Goal: Information Seeking & Learning: Learn about a topic

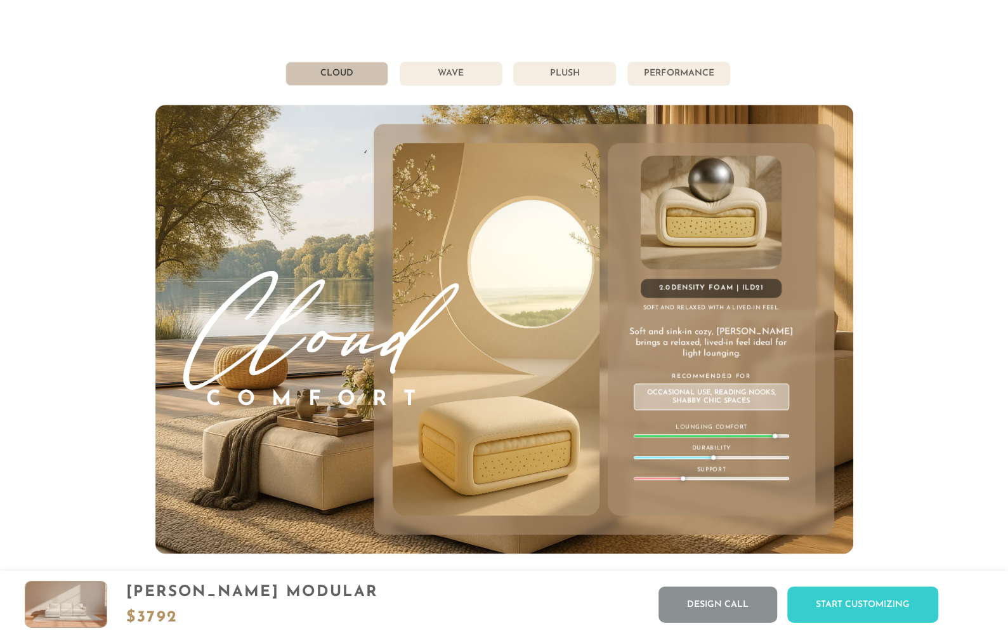
scroll to position [6864, 0]
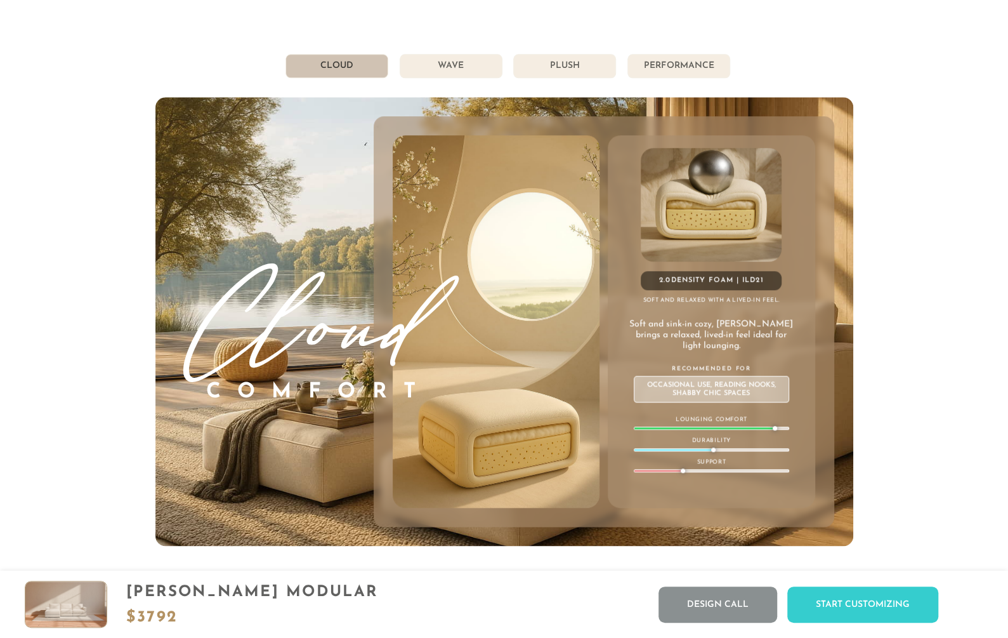
drag, startPoint x: 741, startPoint y: 427, endPoint x: 724, endPoint y: 428, distance: 16.5
click at [724, 428] on div at bounding box center [704, 428] width 138 height 2
click at [433, 65] on li "Wave" at bounding box center [451, 66] width 103 height 24
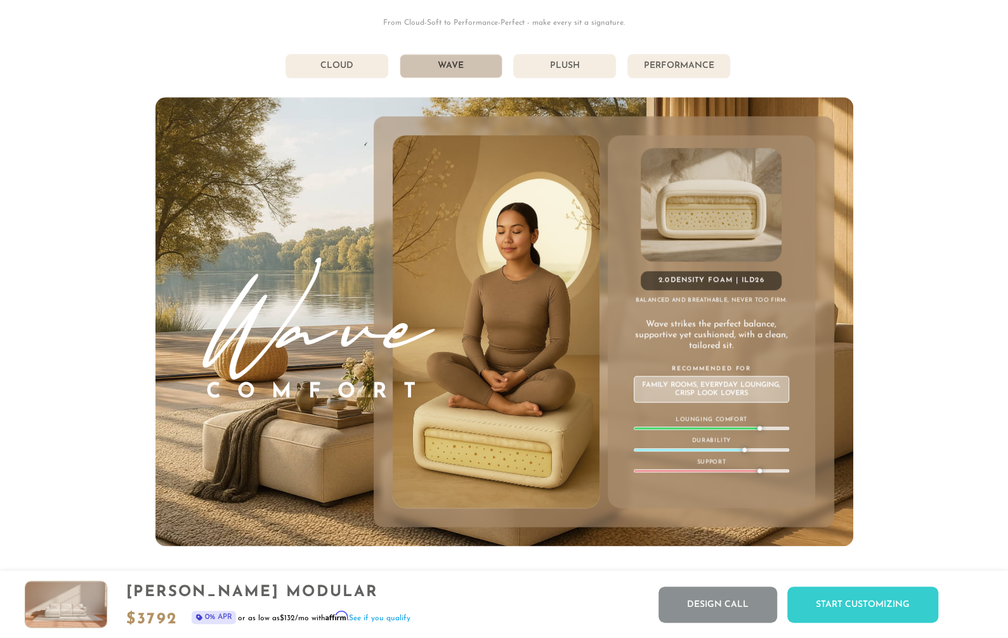
click at [560, 60] on li "Plush" at bounding box center [564, 66] width 103 height 24
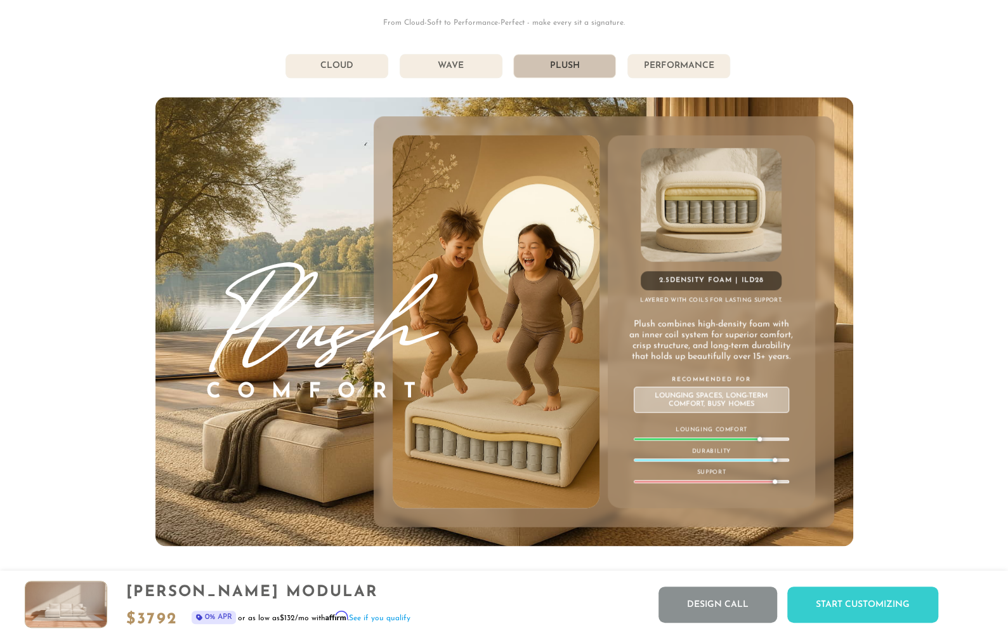
click at [683, 69] on li "Performance" at bounding box center [679, 66] width 103 height 24
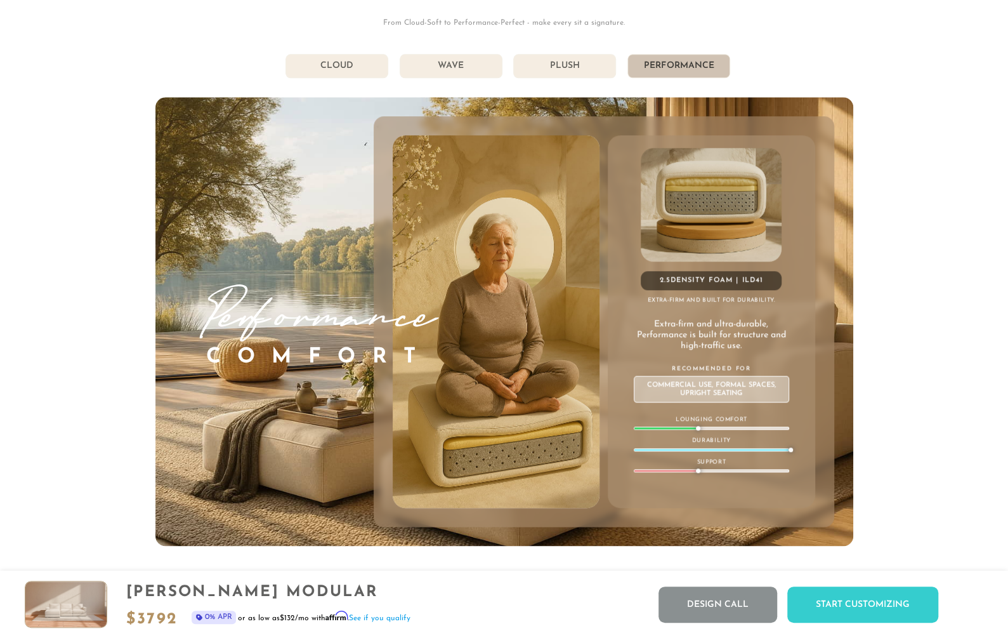
click at [346, 76] on li "Cloud" at bounding box center [337, 66] width 103 height 24
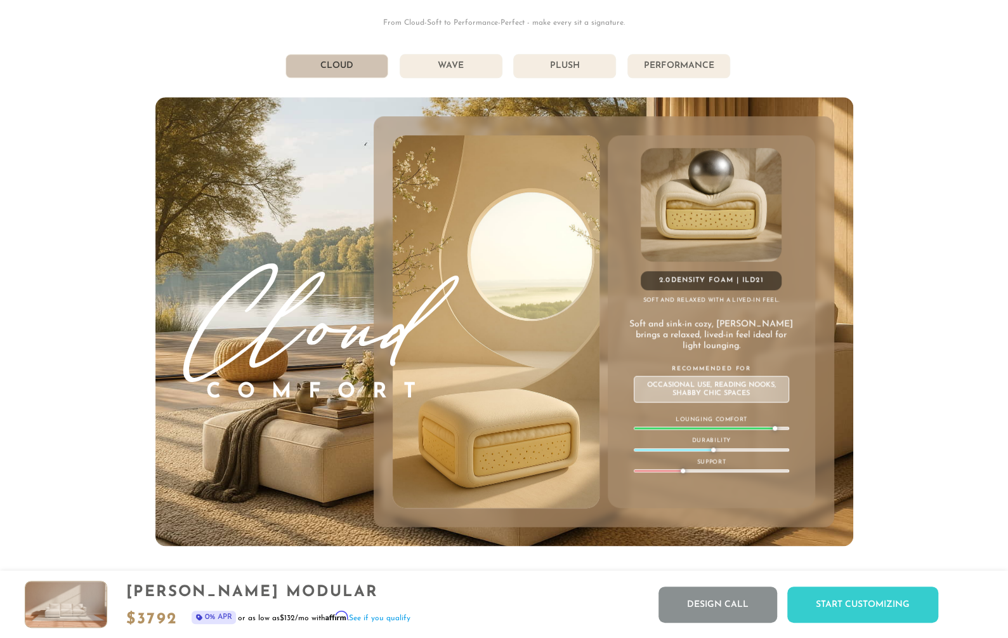
click at [468, 67] on li "Wave" at bounding box center [451, 66] width 103 height 24
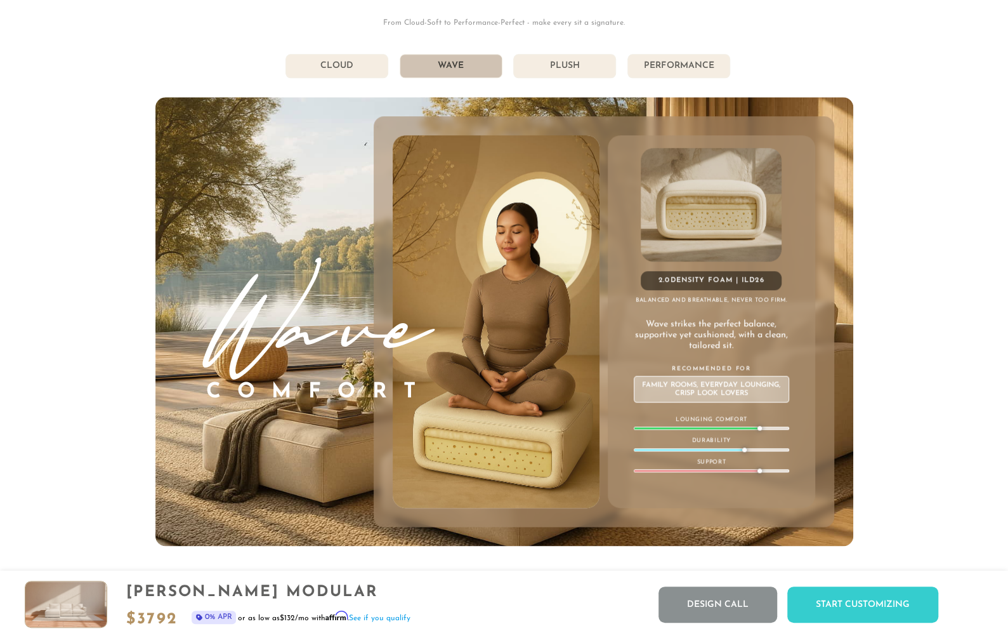
click at [566, 64] on li "Plush" at bounding box center [564, 66] width 103 height 24
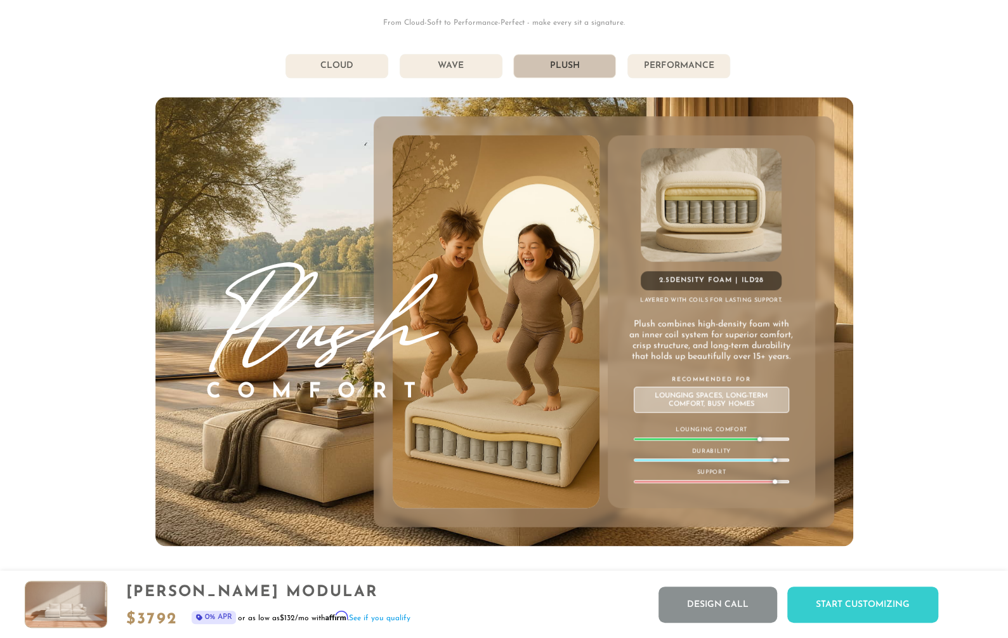
click at [366, 72] on li "Cloud" at bounding box center [337, 66] width 103 height 24
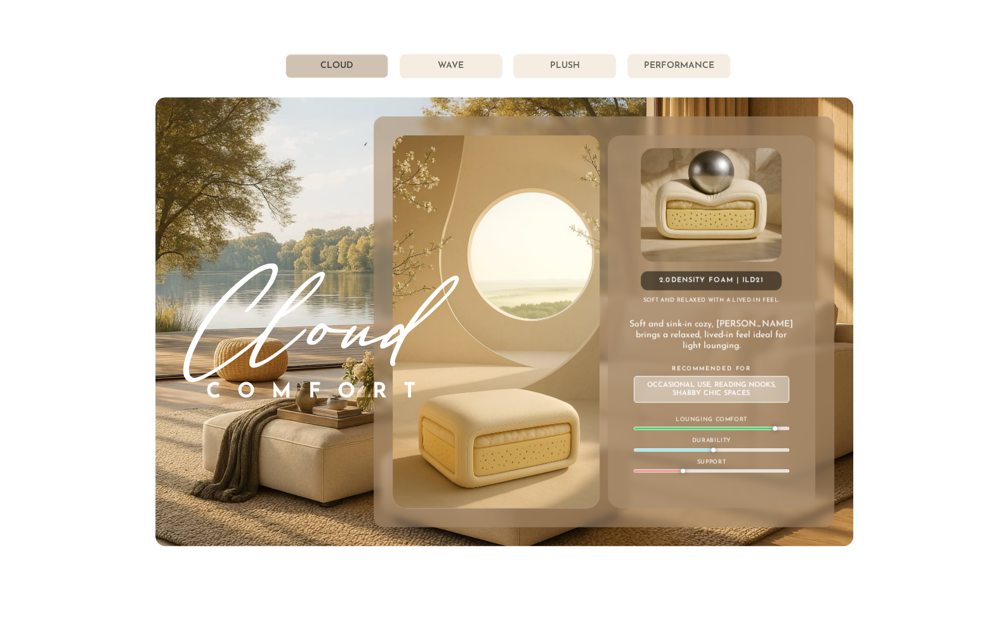
scroll to position [14259, 1008]
click at [730, 425] on div "Lounging Comfort" at bounding box center [711, 422] width 155 height 15
click at [737, 430] on div "2.0 Density Foam | ILD 21 Soft and relaxed with a lived-in feel. Soft and sink-…" at bounding box center [711, 321] width 207 height 373
click at [739, 431] on div "2.0 Density Foam | ILD 21 Soft and relaxed with a lived-in feel. Soft and sink-…" at bounding box center [711, 321] width 207 height 373
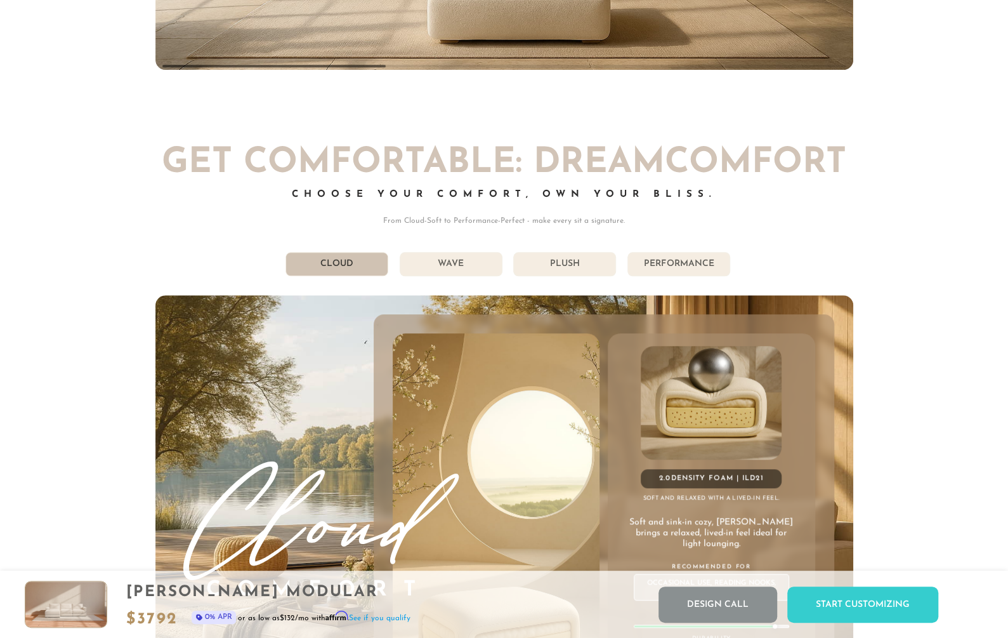
scroll to position [6798, 0]
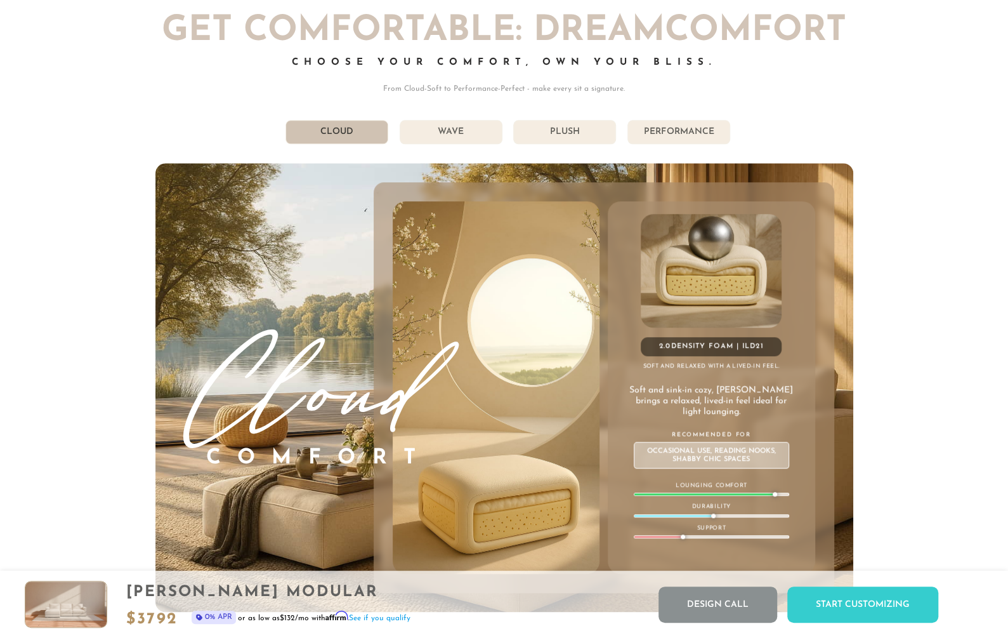
click at [854, 100] on div "855-375-3275 Free Nationwide Delivery Lifetime Warranty 100% Satisfaction Guara…" at bounding box center [504, 344] width 1008 height 14285
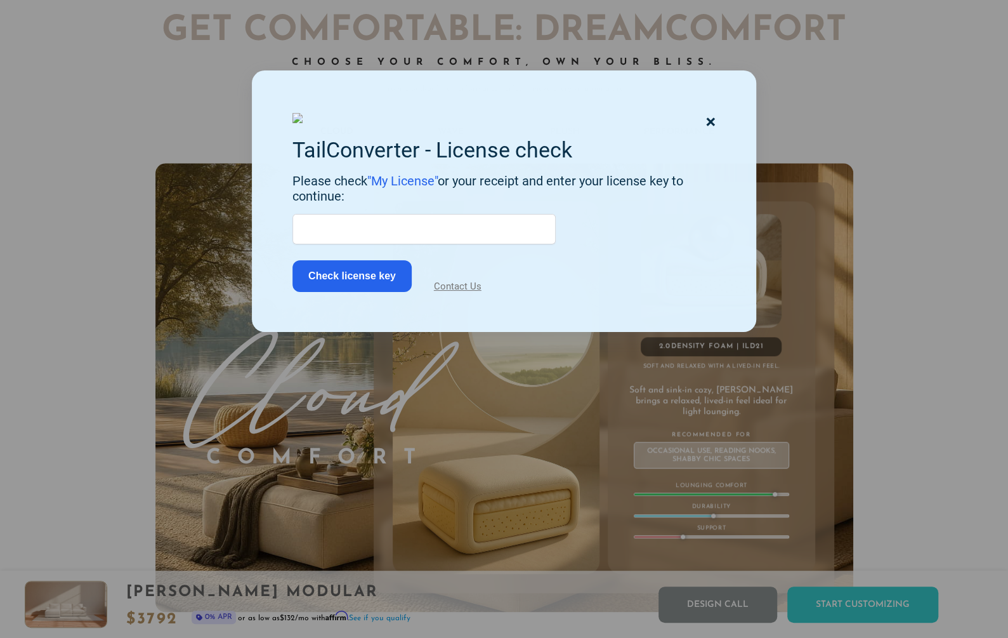
click at [411, 244] on input "text" at bounding box center [424, 229] width 263 height 30
paste input "001942E1-594F46EB-B2C9C7AD-766EFDEA"
type input "001942E1-594F46EB-B2C9C7AD-766EFDEA"
click at [354, 292] on button "Check license key" at bounding box center [352, 276] width 119 height 32
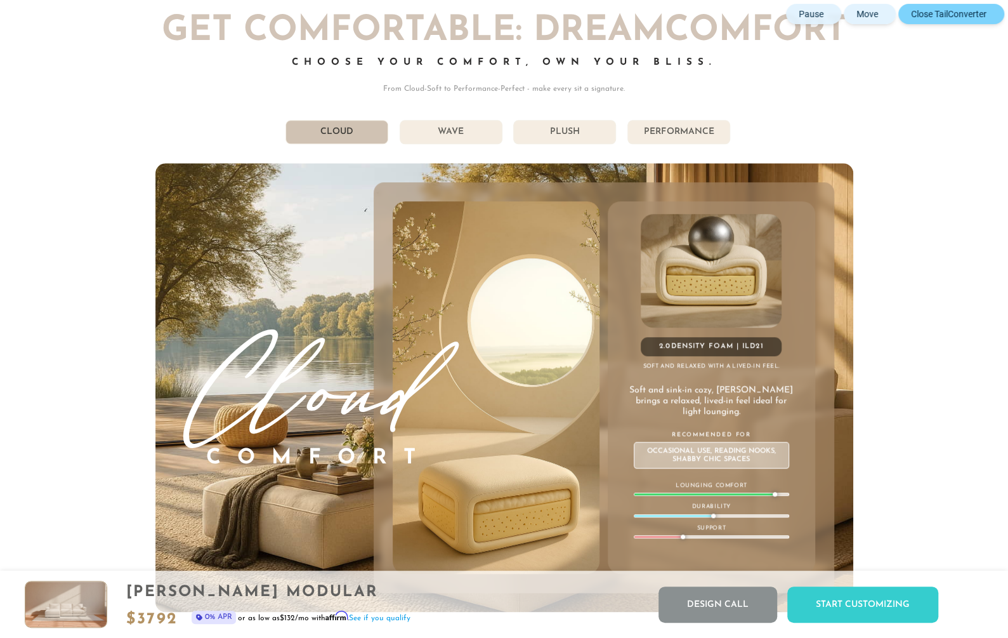
click at [991, 12] on button "Close TailConverter" at bounding box center [952, 14] width 106 height 20
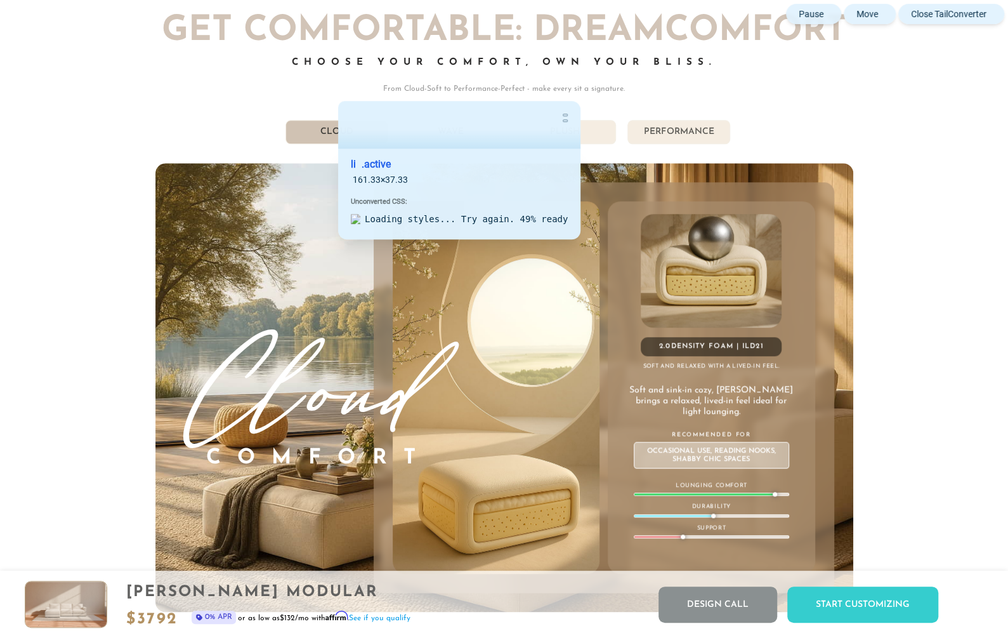
click at [326, 130] on li "Cloud" at bounding box center [337, 132] width 103 height 24
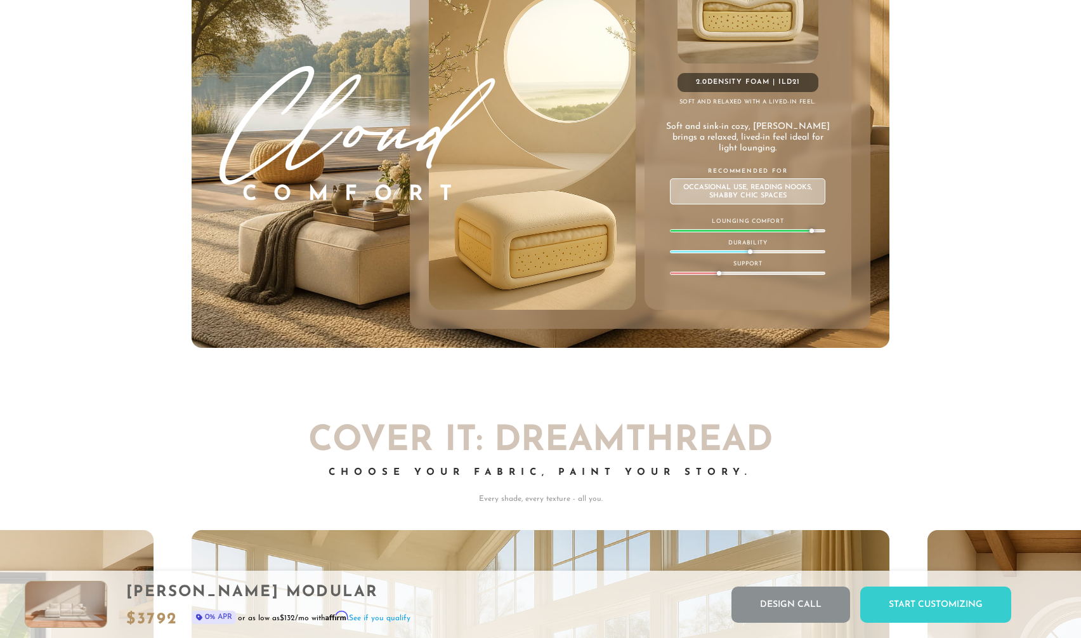
scroll to position [6898, 0]
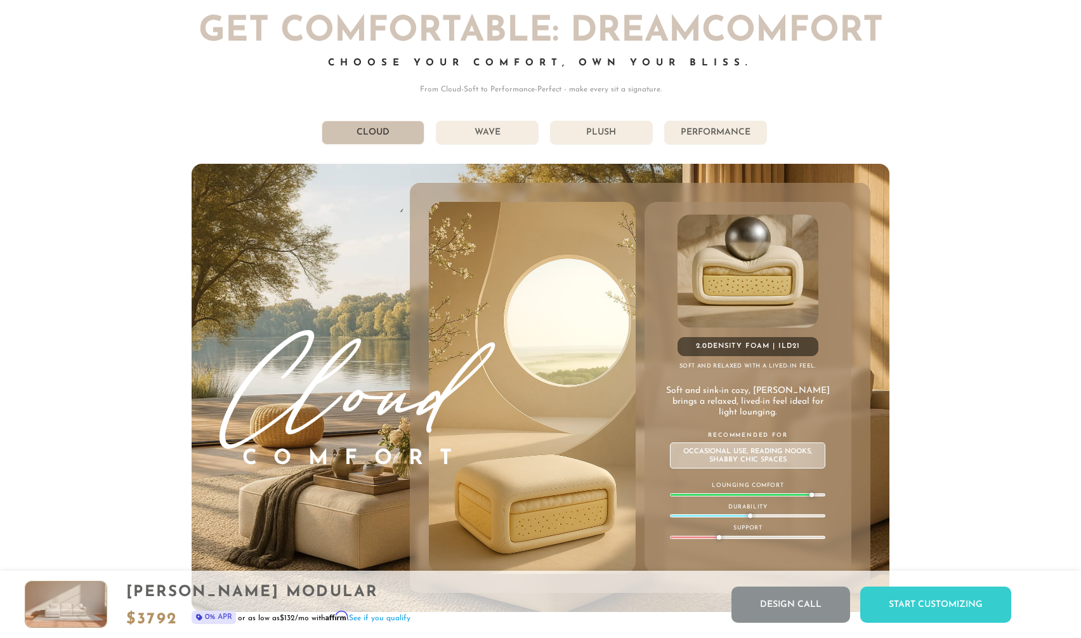
click at [616, 103] on div "Get Comfortable: DreamComfort Choose Your Comfort, Own Your Bliss. From Cloud-S…" at bounding box center [541, 314] width 698 height 598
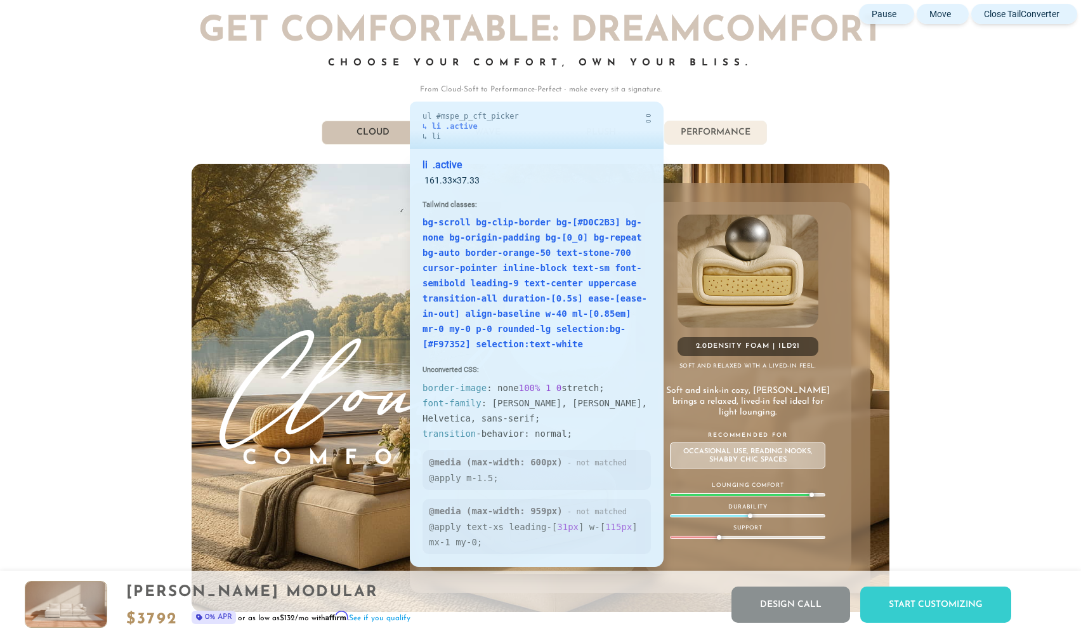
click at [397, 130] on li "Cloud" at bounding box center [373, 133] width 103 height 24
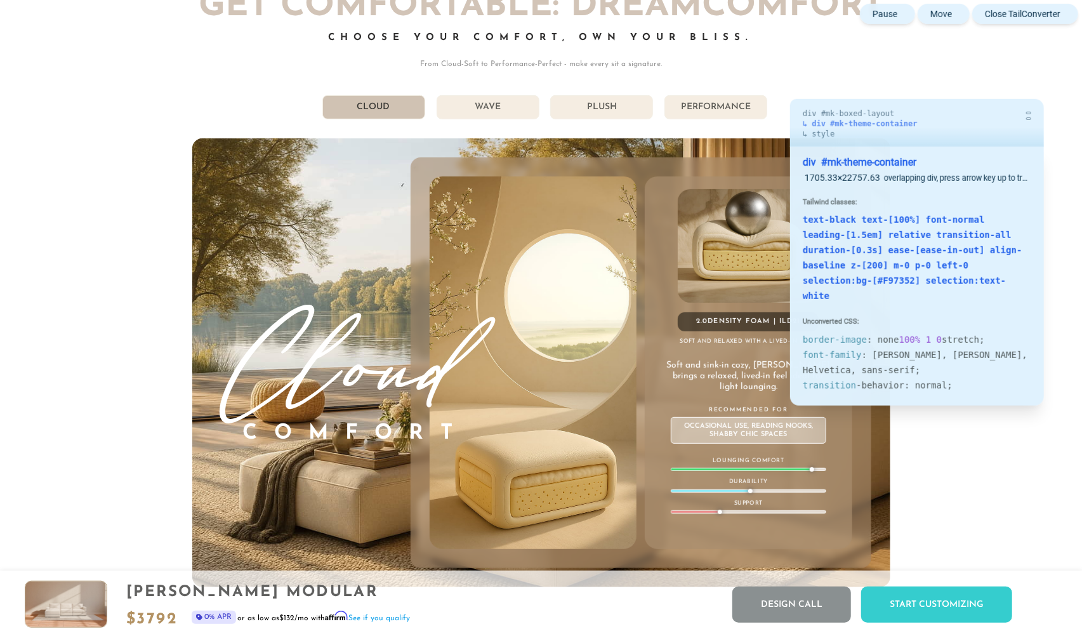
scroll to position [6900, 0]
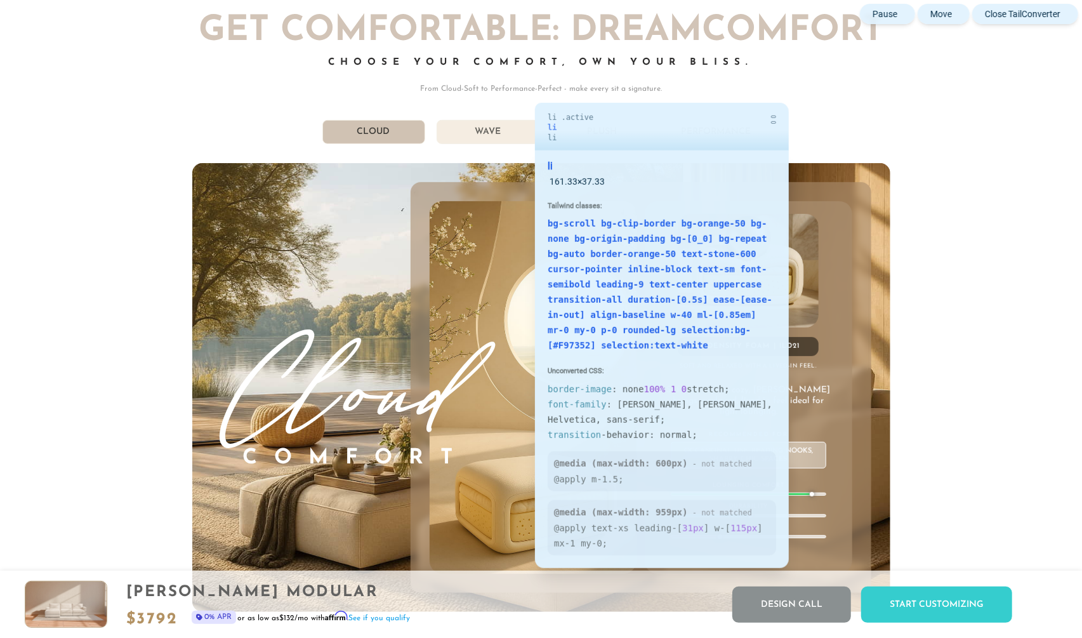
click at [522, 131] on li "Wave" at bounding box center [488, 132] width 103 height 24
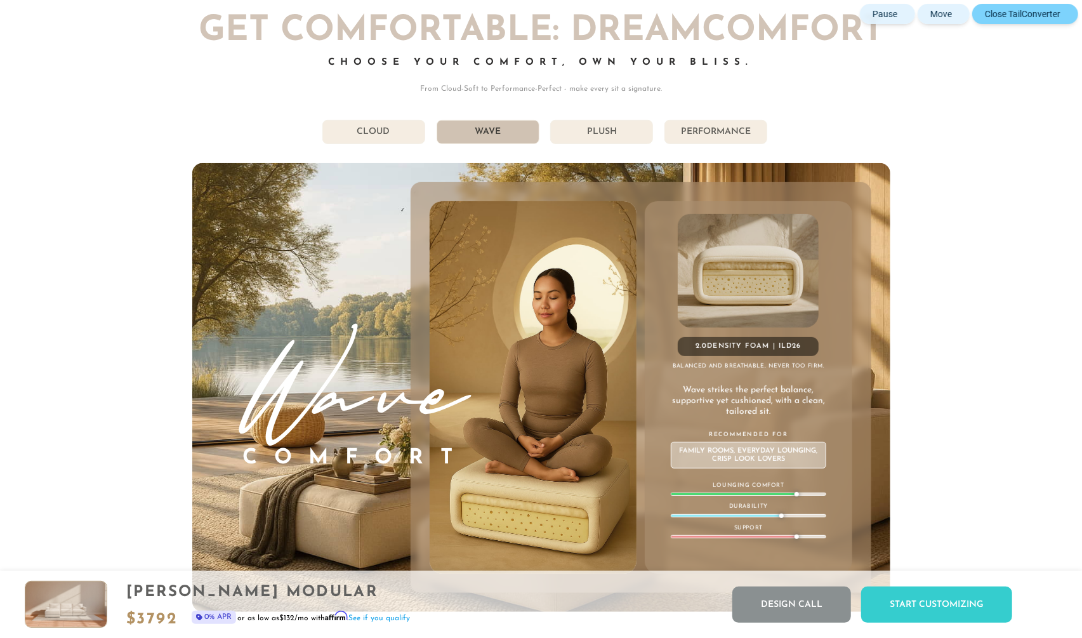
click at [1008, 10] on button "Close TailConverter" at bounding box center [1025, 14] width 106 height 20
click at [1008, 17] on div "855-375-3275 Free Nationwide Delivery Lifetime Warranty 100% Satisfaction Guara…" at bounding box center [541, 333] width 1082 height 14466
click at [983, 114] on div "855-375-3275 Free Nationwide Delivery Lifetime Warranty 100% Satisfaction Guara…" at bounding box center [541, 333] width 1082 height 14466
drag, startPoint x: 978, startPoint y: 97, endPoint x: 937, endPoint y: 100, distance: 41.3
click at [978, 97] on div "855-375-3275 Free Nationwide Delivery Lifetime Warranty 100% Satisfaction Guara…" at bounding box center [541, 333] width 1082 height 14466
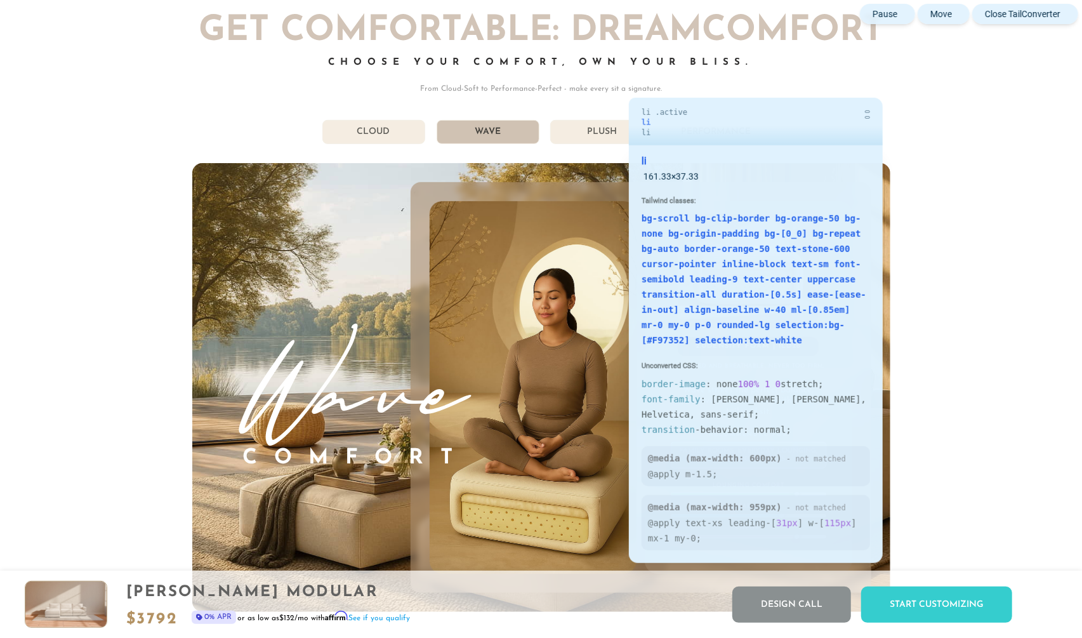
click at [616, 127] on li "Plush" at bounding box center [601, 132] width 103 height 24
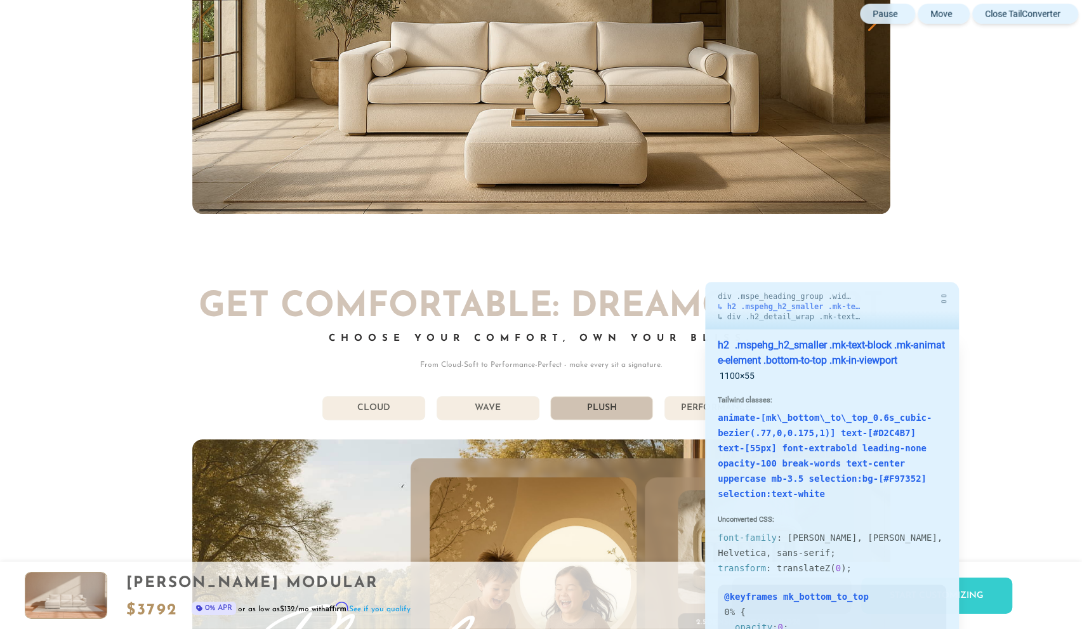
scroll to position [6767, 0]
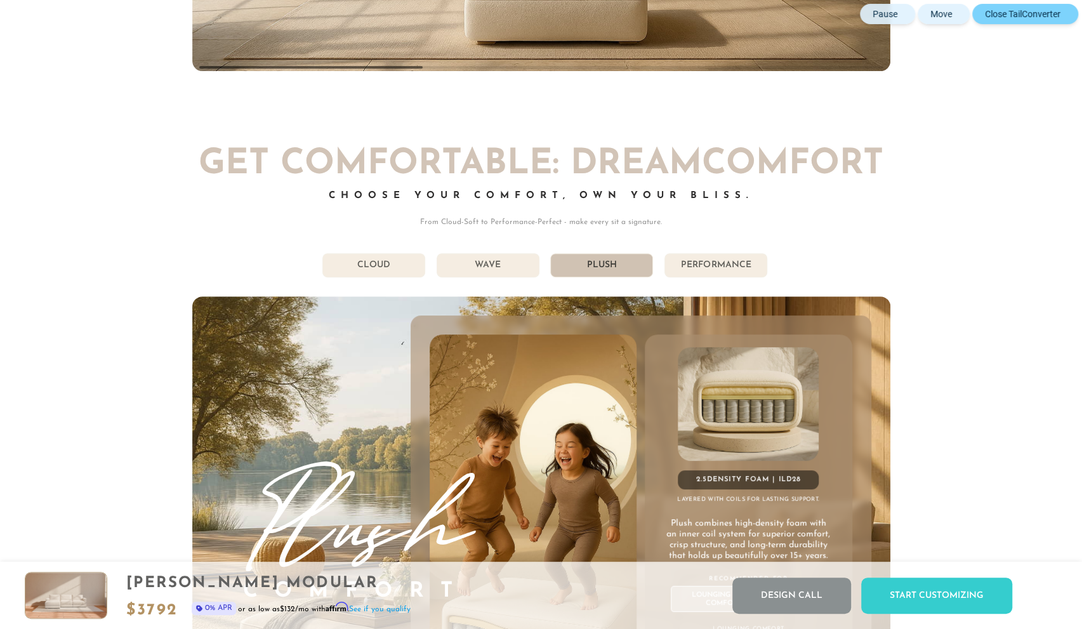
click at [1008, 14] on button "Close TailConverter" at bounding box center [1025, 14] width 106 height 20
drag, startPoint x: 987, startPoint y: 114, endPoint x: 960, endPoint y: 122, distance: 28.3
click at [987, 114] on div "855-375-3275 Free Nationwide Delivery Lifetime Warranty 100% Satisfaction Guara…" at bounding box center [541, 466] width 1082 height 14466
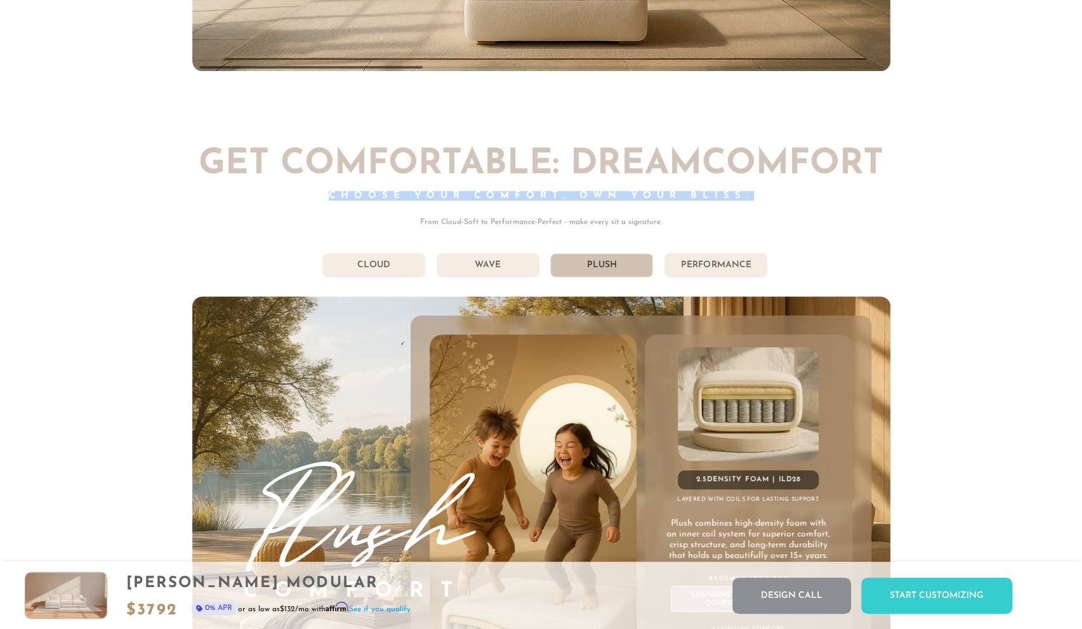
drag, startPoint x: 348, startPoint y: 186, endPoint x: 748, endPoint y: 197, distance: 400.0
click at [748, 197] on div "Choose Your Comfort, Own Your Bliss." at bounding box center [541, 203] width 698 height 25
copy span "Choose Your Comfort, Own Your Bliss."
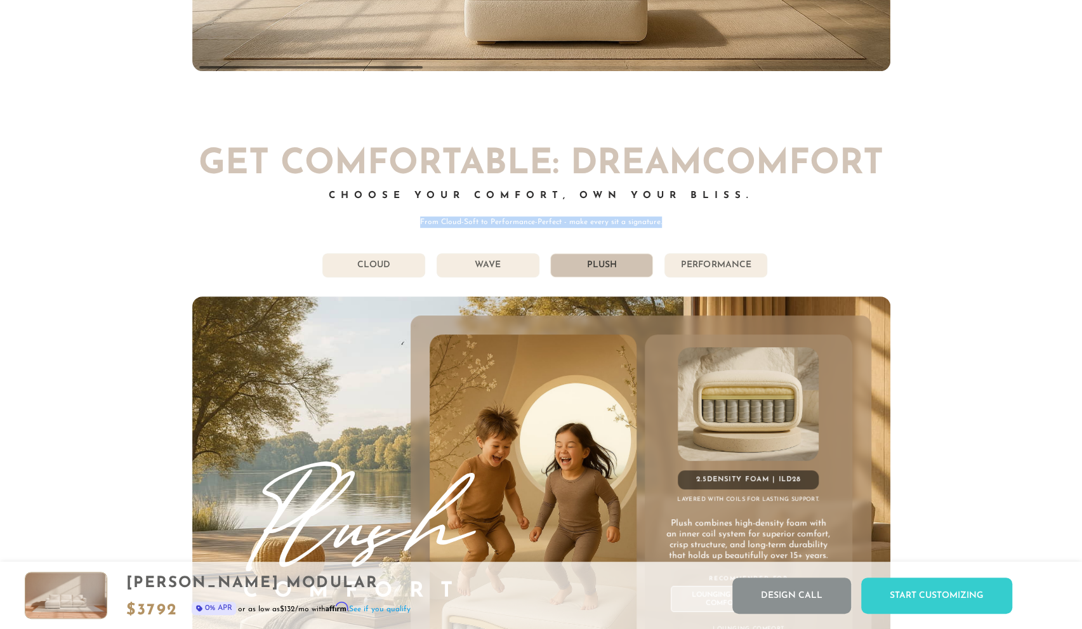
drag, startPoint x: 413, startPoint y: 220, endPoint x: 680, endPoint y: 229, distance: 266.7
click at [672, 229] on div "Get Comfortable: DreamComfort Choose Your Comfort, Own Your Bliss. From Cloud-S…" at bounding box center [541, 446] width 698 height 598
copy p "From Cloud-Soft to Performance-Perfect - make every sit a signature."
click at [874, 193] on div "Choose Your Comfort, Own Your Bliss." at bounding box center [541, 203] width 698 height 25
drag, startPoint x: 1039, startPoint y: 41, endPoint x: 1056, endPoint y: 32, distance: 19.3
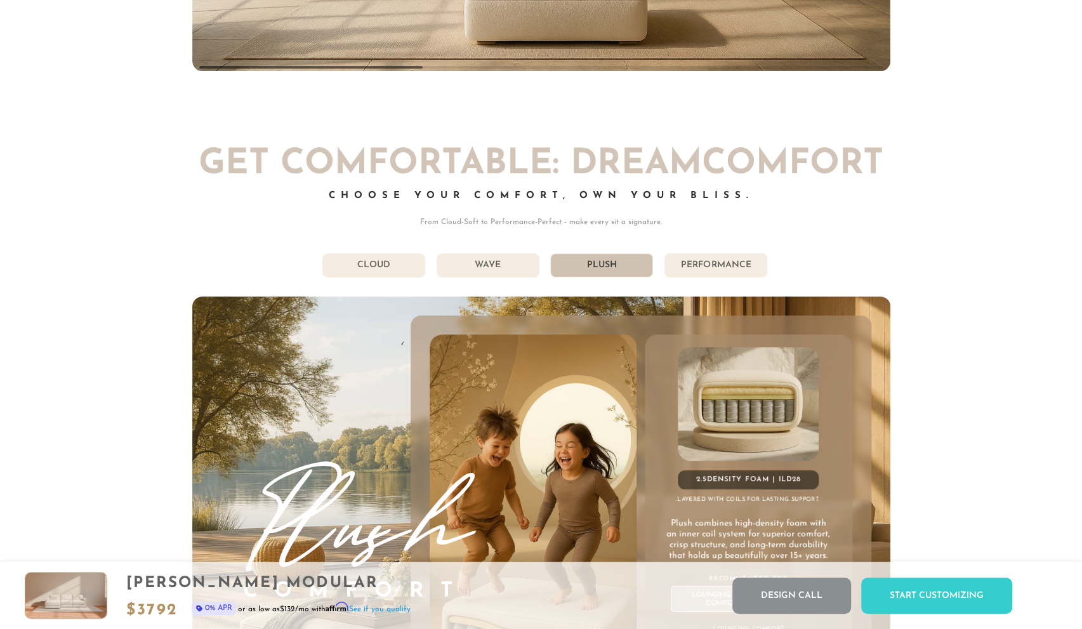
click at [1008, 41] on div "855-375-3275 Free Nationwide Delivery Lifetime Warranty 100% Satisfaction Guara…" at bounding box center [541, 466] width 1082 height 14466
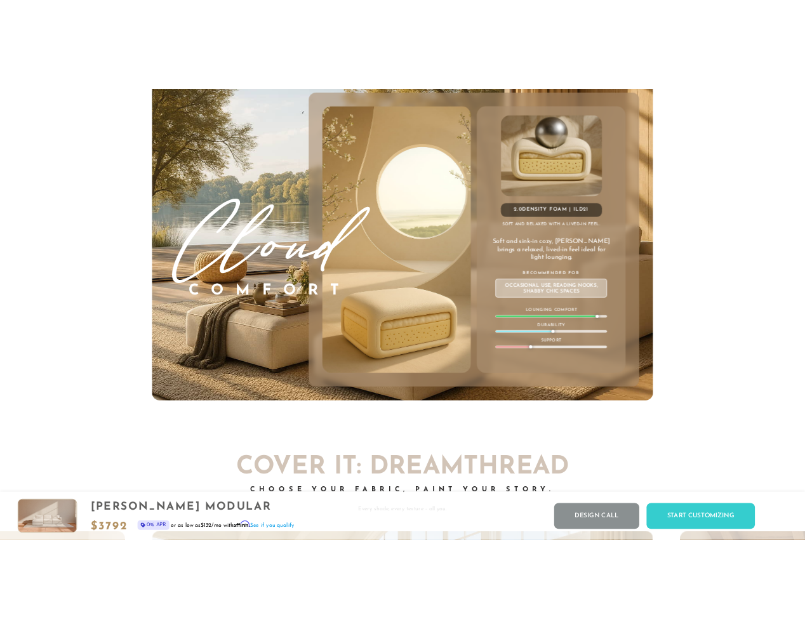
scroll to position [7167, 0]
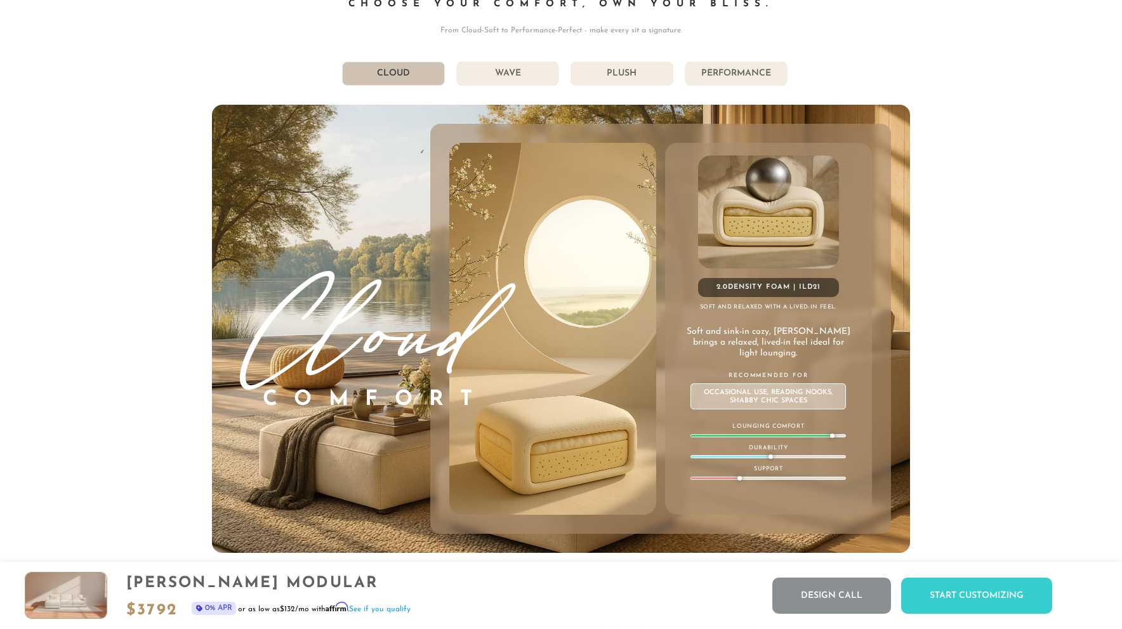
click at [1027, 63] on div "855-375-3275 Free Nationwide Delivery Lifetime Warranty 100% Satisfaction Guara…" at bounding box center [561, 191] width 1122 height 14717
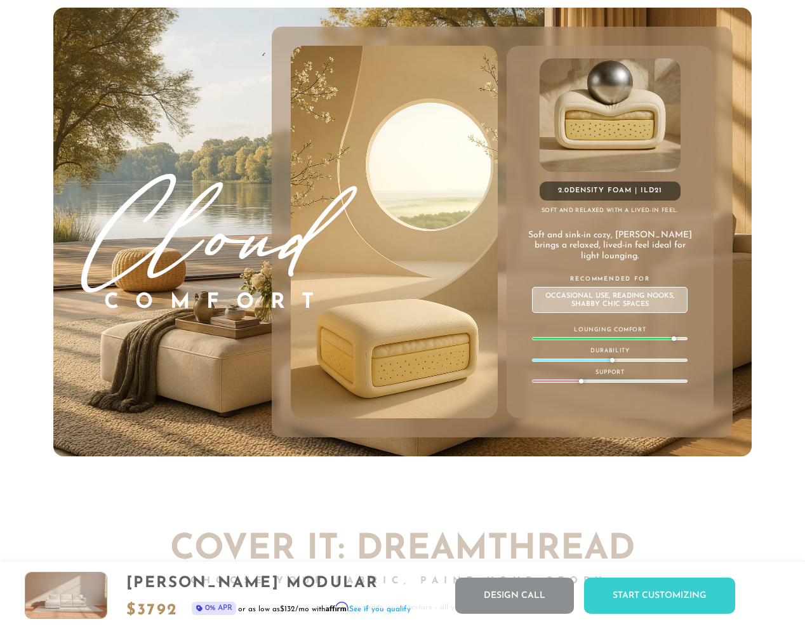
scroll to position [6441, 0]
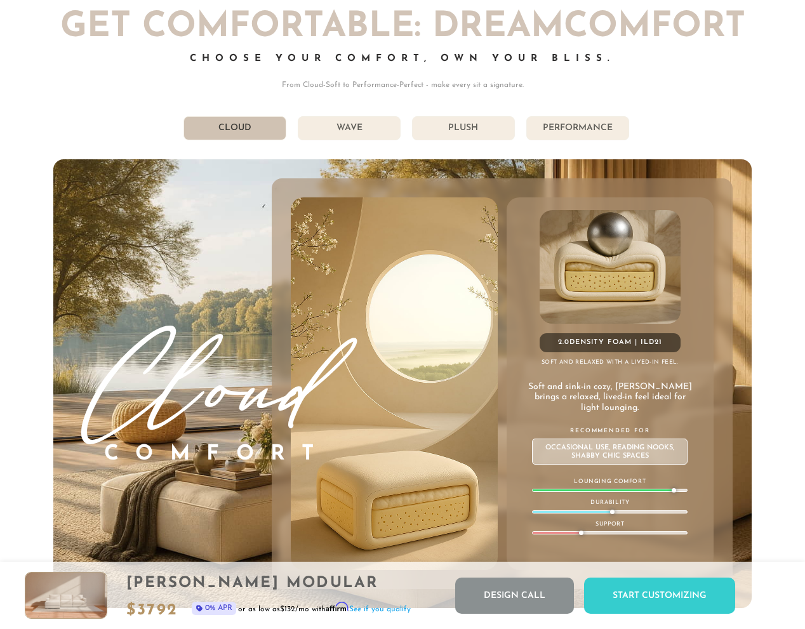
click at [524, 147] on div "Get Comfortable: DreamComfort Choose Your Comfort, Own Your Bliss. From Cloud-S…" at bounding box center [402, 309] width 698 height 598
click at [716, 100] on div "Get Comfortable: DreamComfort Choose Your Comfort, Own Your Bliss. From Cloud-S…" at bounding box center [402, 309] width 698 height 598
click at [233, 83] on p "From Cloud-Soft to Performance-Perfect - make every sit a signature." at bounding box center [402, 84] width 698 height 11
click at [274, 129] on li "Cloud" at bounding box center [234, 128] width 103 height 24
click at [201, 99] on div "Get Comfortable: DreamComfort Choose Your Comfort, Own Your Bliss. From Cloud-S…" at bounding box center [402, 309] width 698 height 598
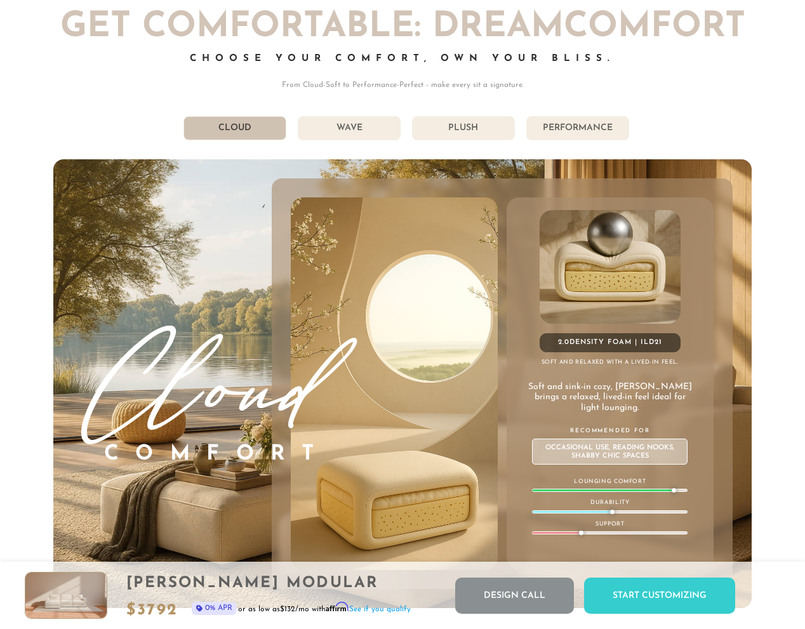
click at [209, 155] on div "Get Comfortable: DreamComfort Choose Your Comfort, Own Your Bliss. From Cloud-S…" at bounding box center [402, 309] width 698 height 598
click at [621, 83] on p "From Cloud-Soft to Performance-Perfect - make every sit a signature." at bounding box center [402, 84] width 698 height 11
click at [745, 128] on ul "Cloud Wave Plush Performance" at bounding box center [402, 128] width 698 height 24
click at [557, 81] on p "From Cloud-Soft to Performance-Perfect - make every sit a signature." at bounding box center [402, 84] width 698 height 11
click at [548, 108] on div "Get Comfortable: DreamComfort Choose Your Comfort, Own Your Bliss. From Cloud-S…" at bounding box center [402, 309] width 698 height 598
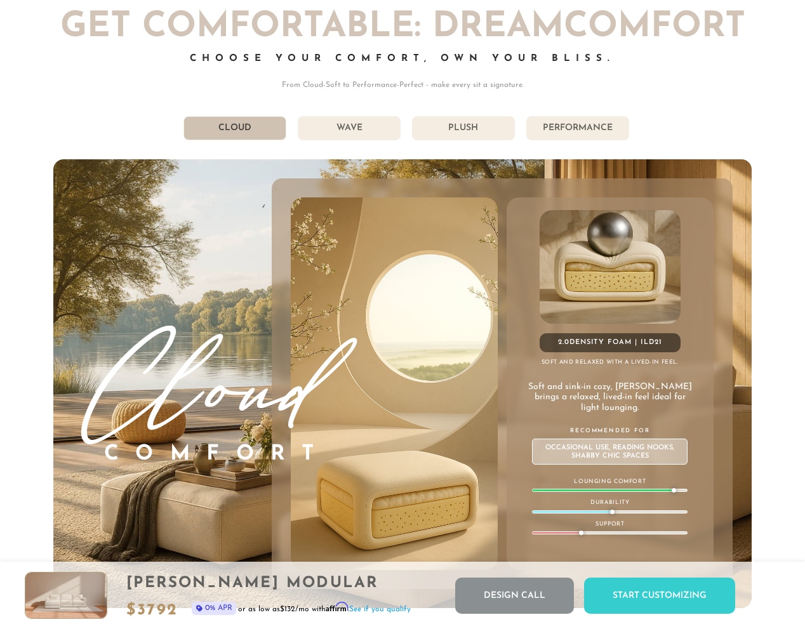
click at [727, 107] on div "Get Comfortable: DreamComfort Choose Your Comfort, Own Your Bliss. From Cloud-S…" at bounding box center [402, 309] width 698 height 598
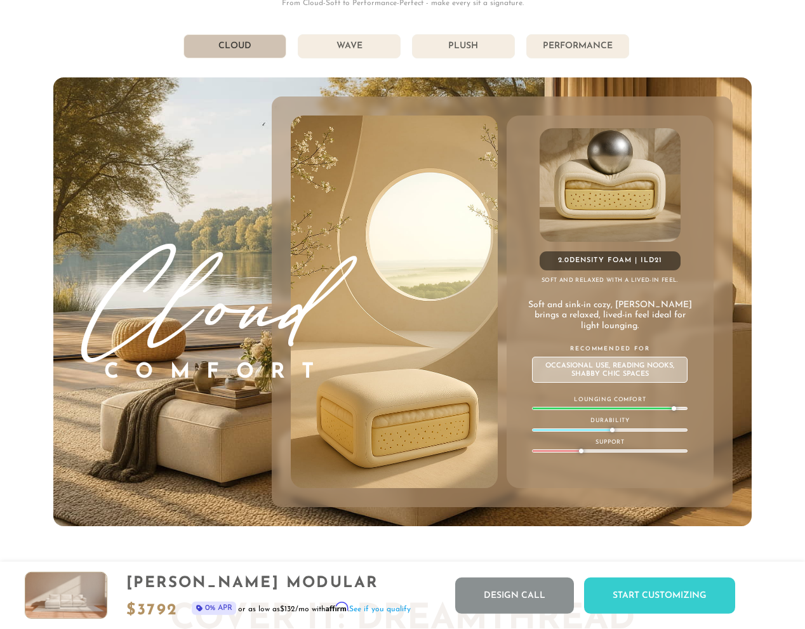
scroll to position [6507, 0]
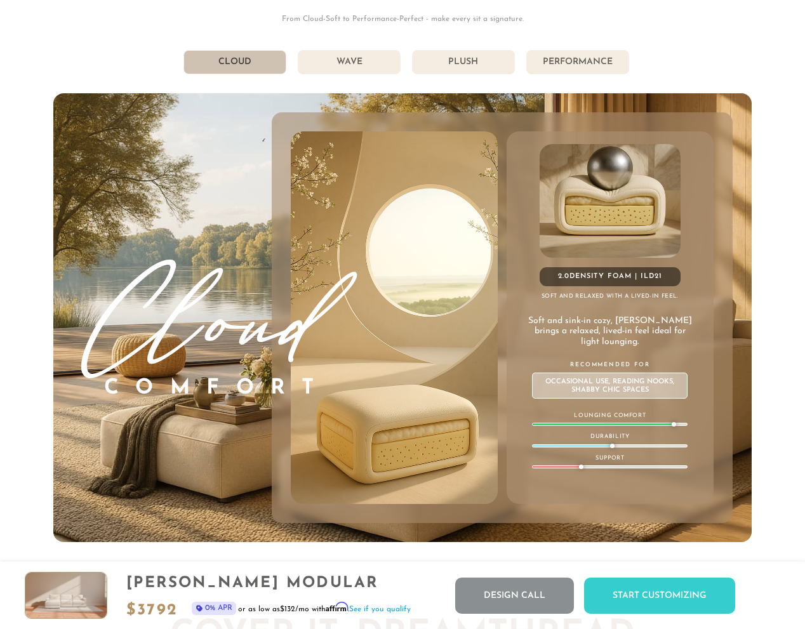
click at [352, 56] on li "Wave" at bounding box center [349, 62] width 103 height 24
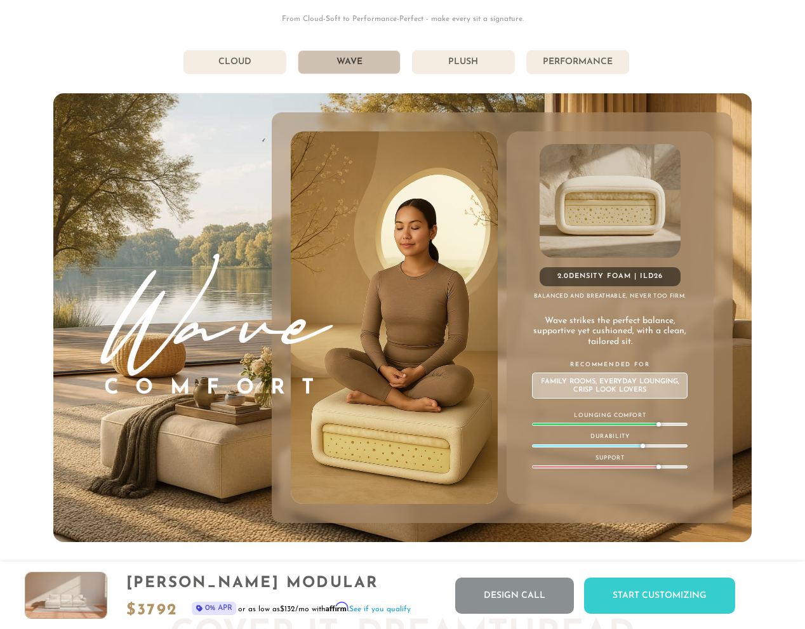
click at [250, 56] on li "Cloud" at bounding box center [234, 62] width 103 height 24
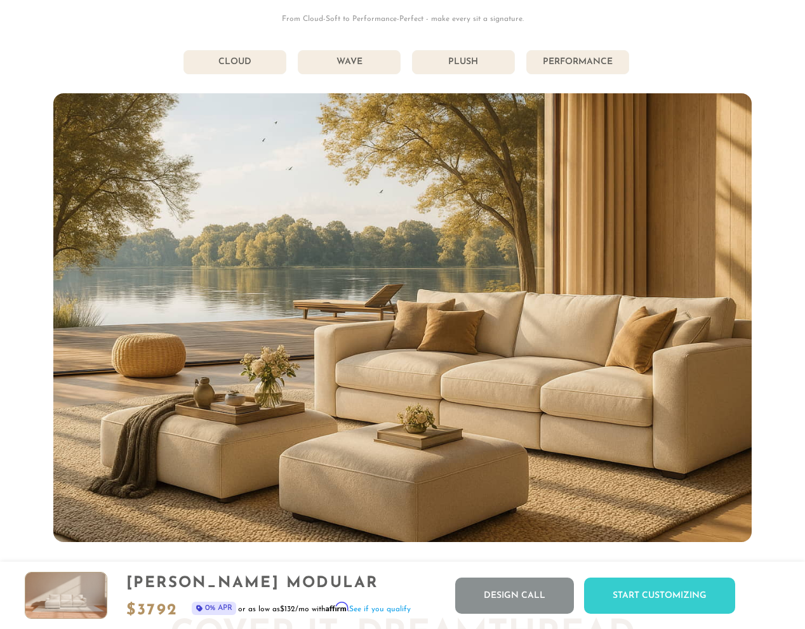
click at [164, 46] on div "Get Comfortable: DreamComfort Choose Your Comfort, Own Your Bliss. From Cloud-S…" at bounding box center [402, 243] width 698 height 598
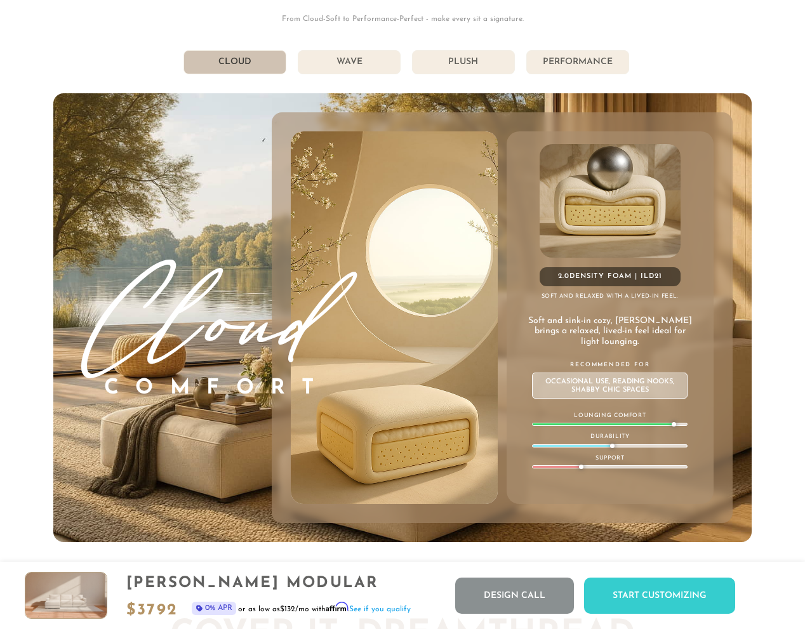
click at [130, 44] on div "Get Comfortable: DreamComfort Choose Your Comfort, Own Your Bliss. From Cloud-S…" at bounding box center [402, 243] width 698 height 598
click at [147, 145] on div "Cloud Comfort 2.0 Density Foam | ILD 21 Soft and relaxed with a lived-in feel. …" at bounding box center [402, 317] width 698 height 449
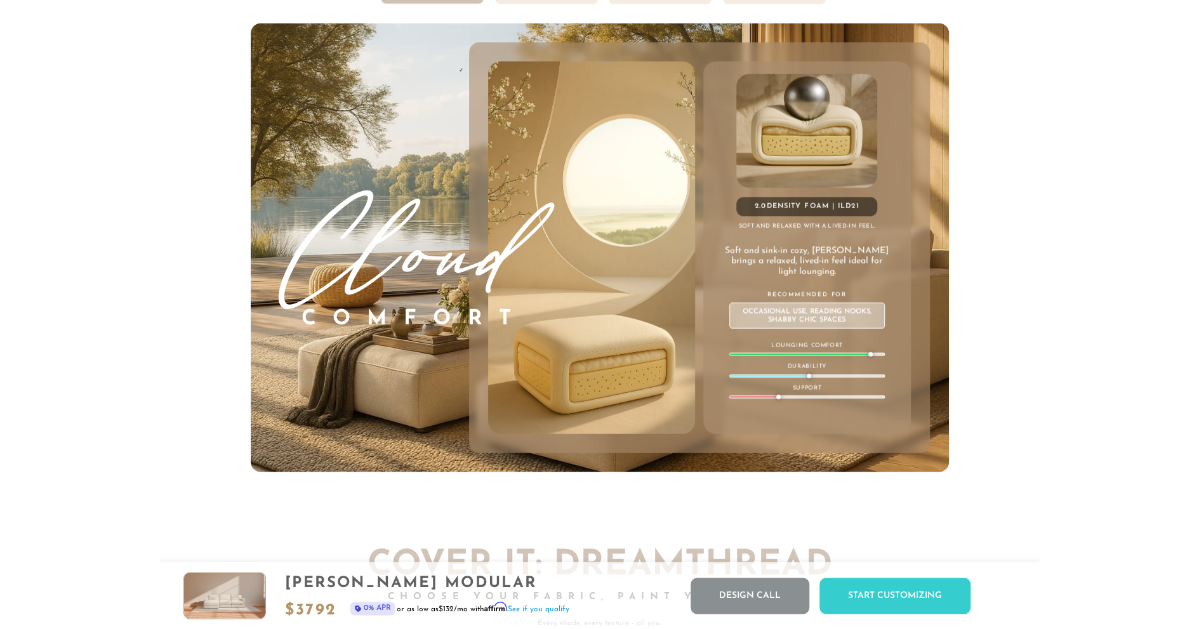
scroll to position [6685, 0]
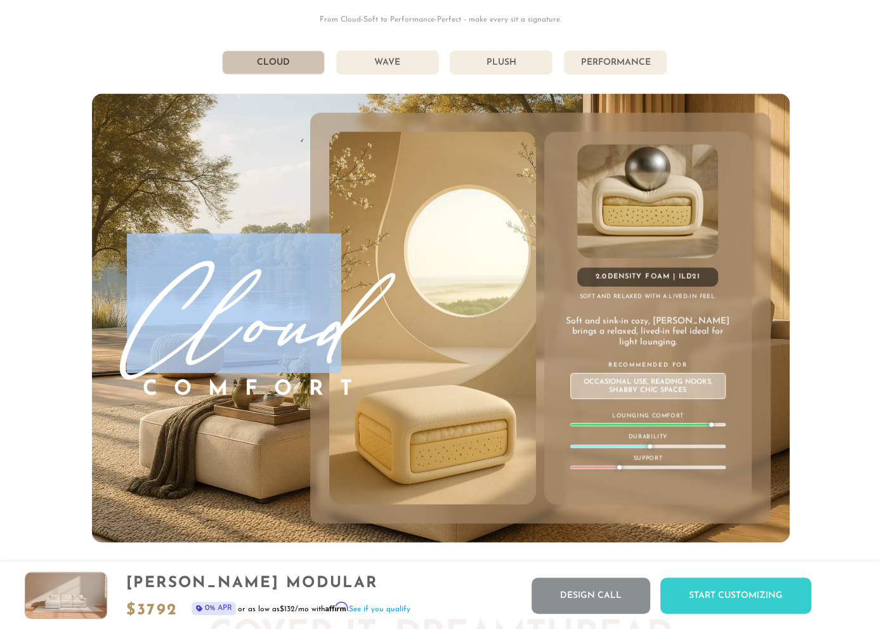
drag, startPoint x: 151, startPoint y: 307, endPoint x: 271, endPoint y: 296, distance: 120.4
click at [350, 364] on h3 "Cloud" at bounding box center [248, 304] width 242 height 140
click at [251, 299] on h3 "Cloud" at bounding box center [248, 304] width 242 height 140
click at [161, 315] on h3 "Cloud" at bounding box center [248, 304] width 242 height 140
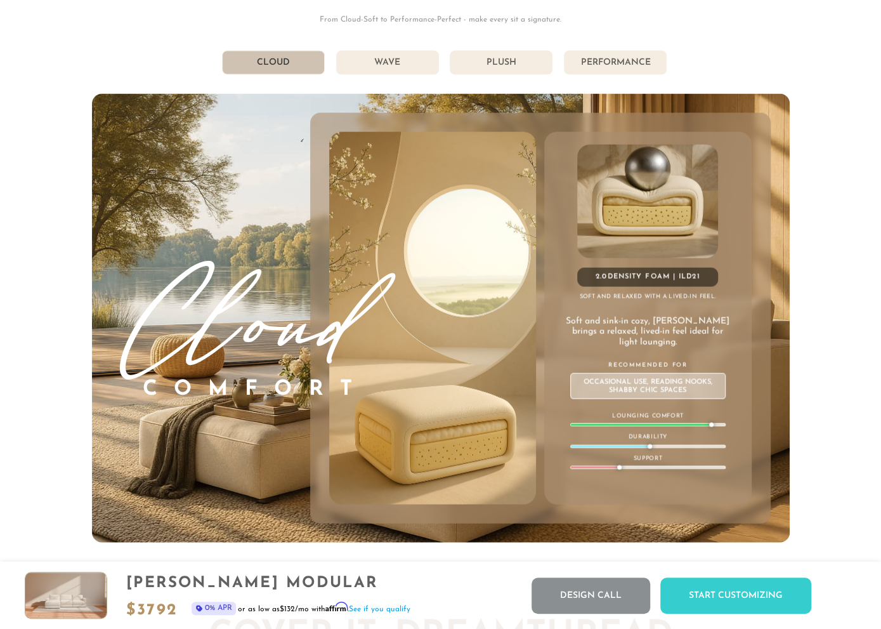
click at [138, 324] on h3 "Cloud" at bounding box center [248, 304] width 242 height 140
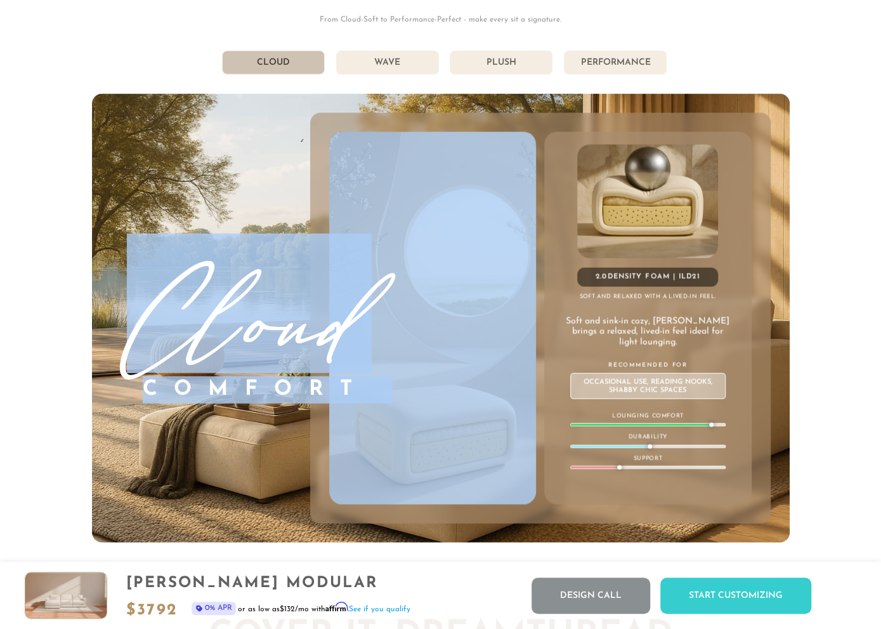
drag, startPoint x: 172, startPoint y: 329, endPoint x: 142, endPoint y: 328, distance: 30.5
click at [374, 336] on div "Cloud Comfort 2.0 Density Foam | ILD 21 Soft and relaxed with a lived-in feel. …" at bounding box center [441, 318] width 698 height 449
copy div "Cloud Comfort"
drag, startPoint x: 291, startPoint y: 324, endPoint x: 244, endPoint y: 329, distance: 47.2
click at [293, 324] on h3 "Cloud" at bounding box center [248, 304] width 242 height 140
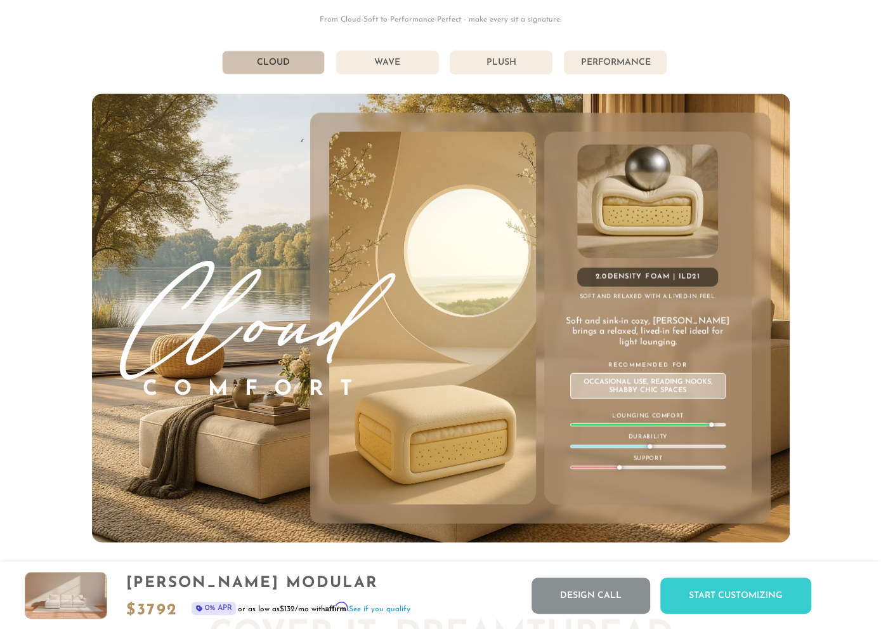
click at [150, 334] on h3 "Cloud" at bounding box center [248, 304] width 242 height 140
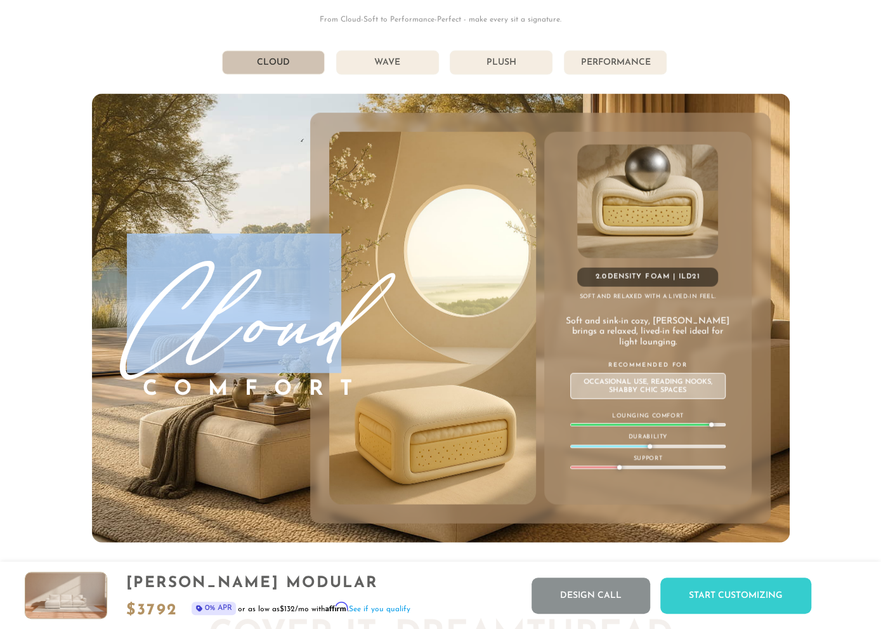
drag, startPoint x: 140, startPoint y: 322, endPoint x: 340, endPoint y: 334, distance: 200.3
click at [340, 334] on h3 "Cloud" at bounding box center [248, 304] width 242 height 140
copy h3 "Cloud"
click at [460, 177] on img at bounding box center [432, 318] width 249 height 373
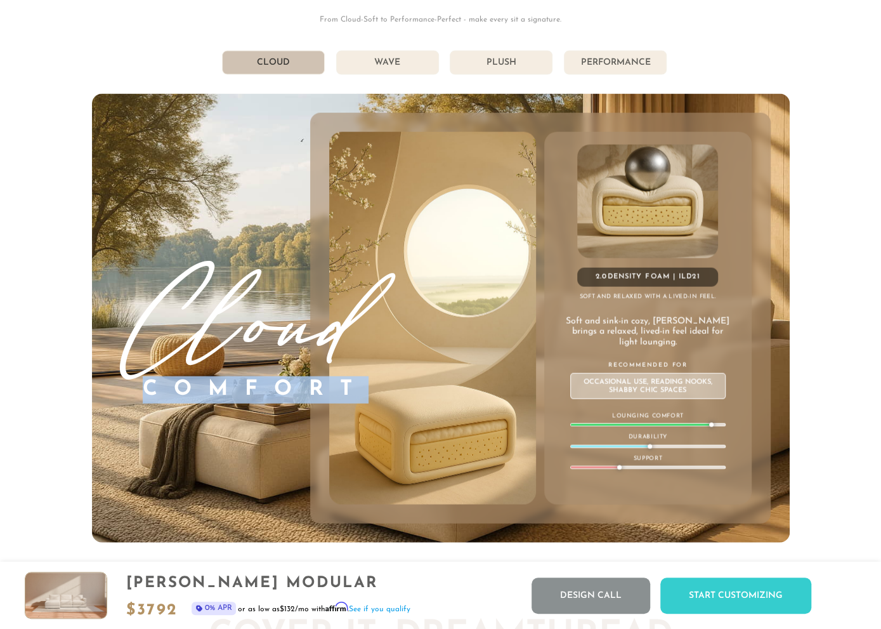
drag, startPoint x: 342, startPoint y: 389, endPoint x: 147, endPoint y: 395, distance: 194.9
click at [147, 395] on h4 "Comfort" at bounding box center [256, 389] width 227 height 27
copy h4 "Comfort"
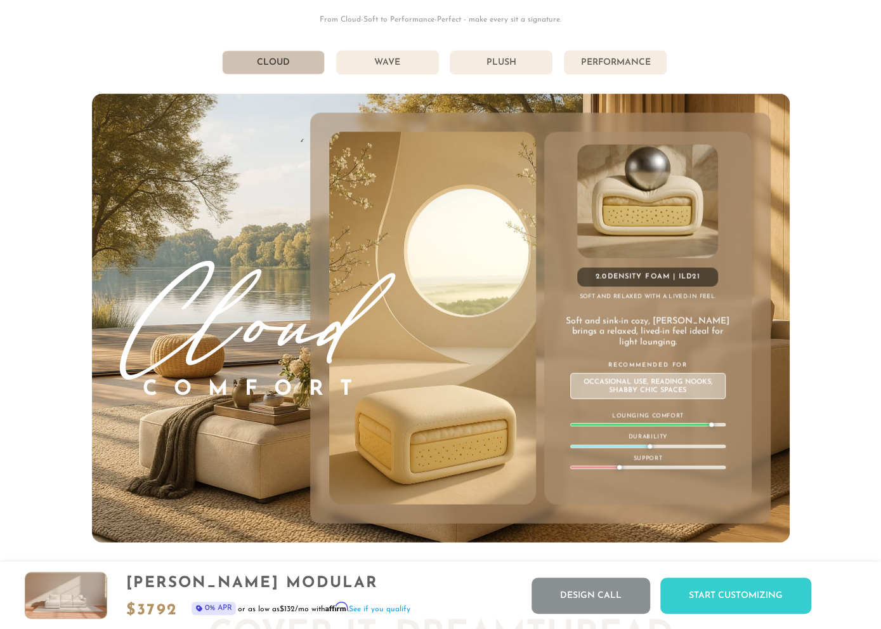
click at [544, 102] on div "Cloud Comfort 2.0 Density Foam | ILD 21 Soft and relaxed with a lived-in feel. …" at bounding box center [441, 318] width 698 height 449
drag, startPoint x: 513, startPoint y: 98, endPoint x: 500, endPoint y: 105, distance: 14.8
click at [513, 98] on div "Cloud Comfort 2.0 Density Foam | ILD 21 Soft and relaxed with a lived-in feel. …" at bounding box center [441, 318] width 698 height 449
click at [359, 57] on li "Wave" at bounding box center [387, 63] width 103 height 24
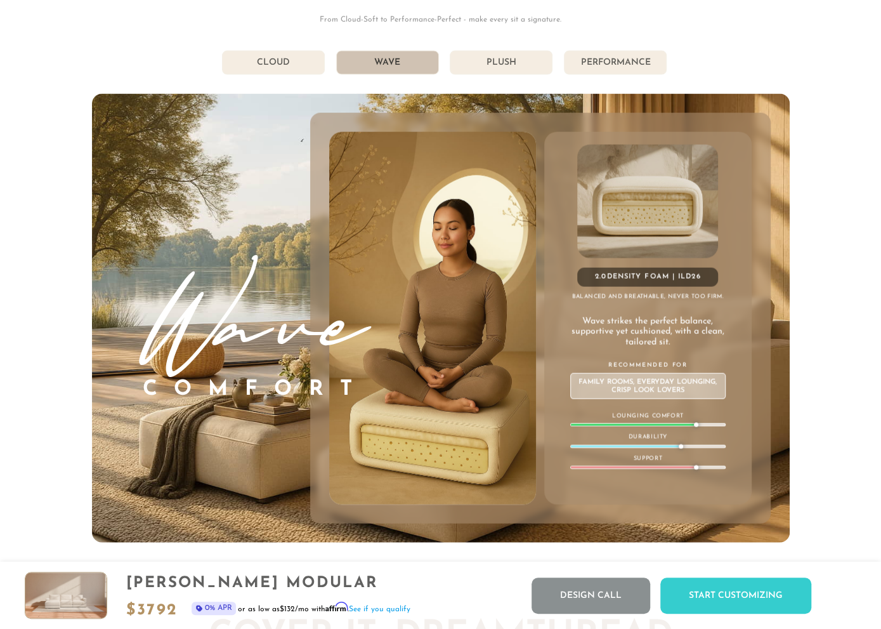
click at [507, 52] on li "Plush" at bounding box center [501, 63] width 103 height 24
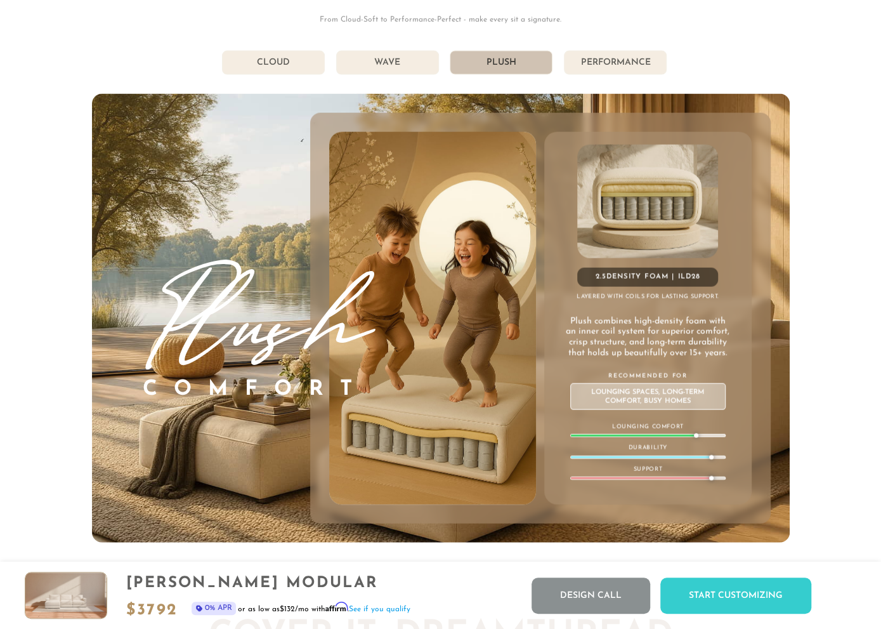
click at [628, 70] on li "Performance" at bounding box center [615, 63] width 103 height 24
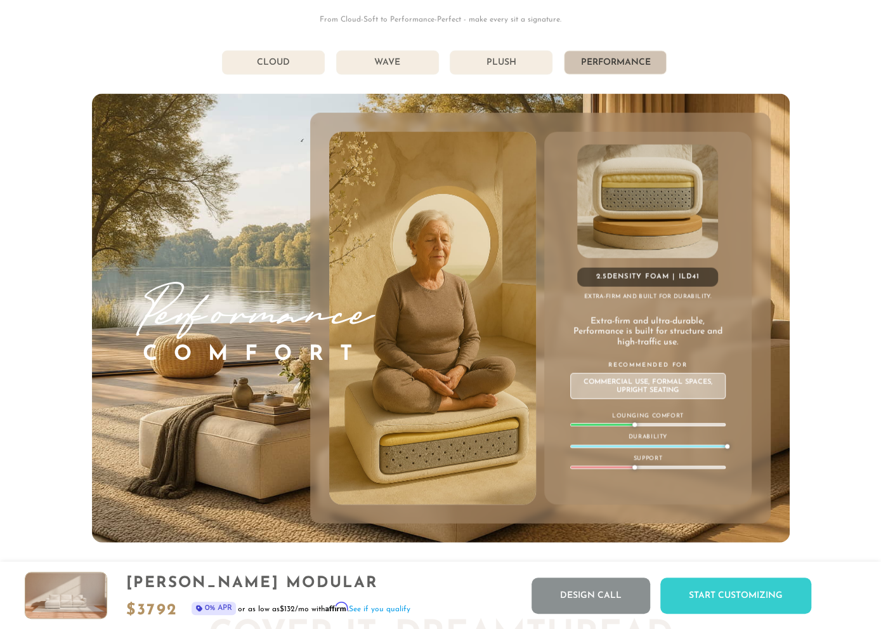
click at [307, 69] on li "Cloud" at bounding box center [273, 63] width 103 height 24
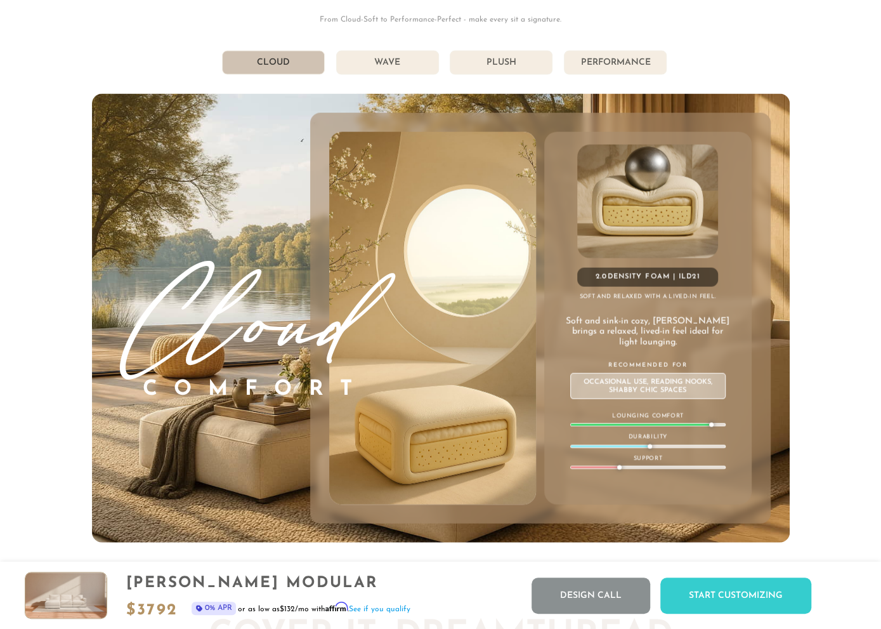
click at [571, 119] on div "2.0 Density Foam | ILD 21 Soft and relaxed with a lived-in feel. Soft and sink-…" at bounding box center [540, 318] width 461 height 411
click at [574, 117] on div "2.0 Density Foam | ILD 21 Soft and relaxed with a lived-in feel. Soft and sink-…" at bounding box center [540, 318] width 461 height 411
click at [577, 115] on div "2.0 Density Foam | ILD 21 Soft and relaxed with a lived-in feel. Soft and sink-…" at bounding box center [540, 318] width 461 height 411
click at [408, 64] on li "Wave" at bounding box center [387, 63] width 103 height 24
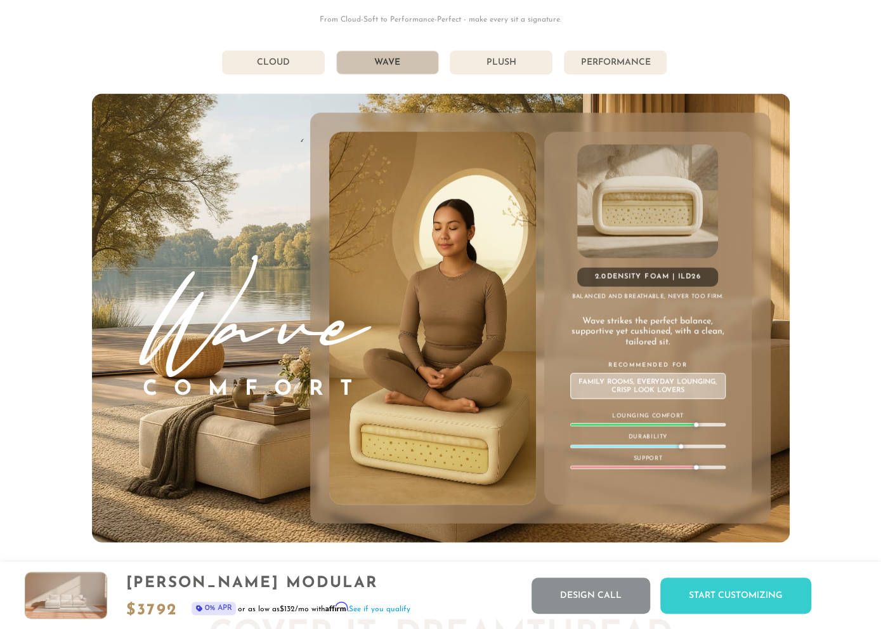
click at [491, 147] on img at bounding box center [432, 318] width 249 height 373
click at [491, 161] on img at bounding box center [432, 318] width 249 height 373
click at [474, 164] on img at bounding box center [432, 318] width 249 height 373
click at [454, 282] on img at bounding box center [432, 318] width 249 height 373
click at [440, 270] on img at bounding box center [432, 318] width 249 height 373
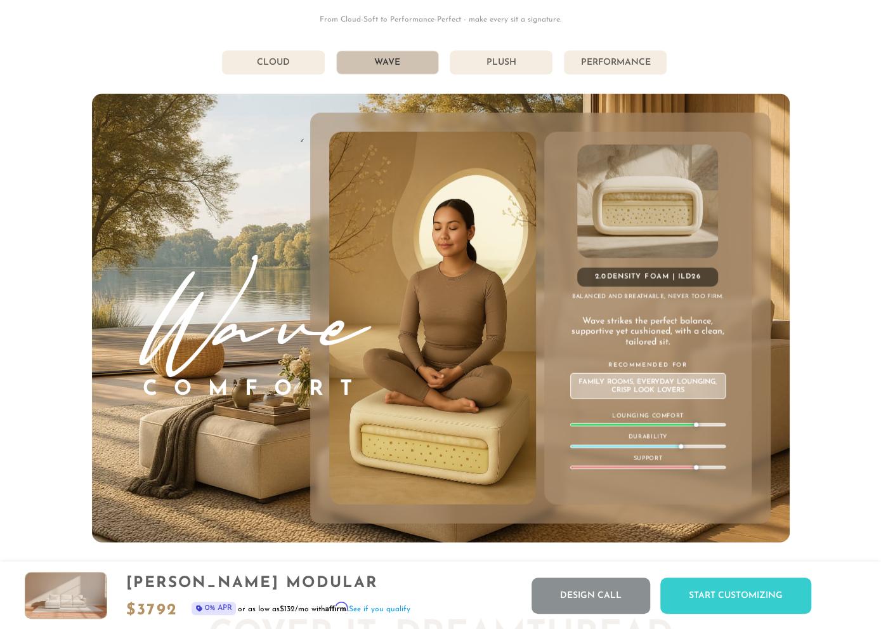
click at [513, 65] on li "Plush" at bounding box center [501, 63] width 103 height 24
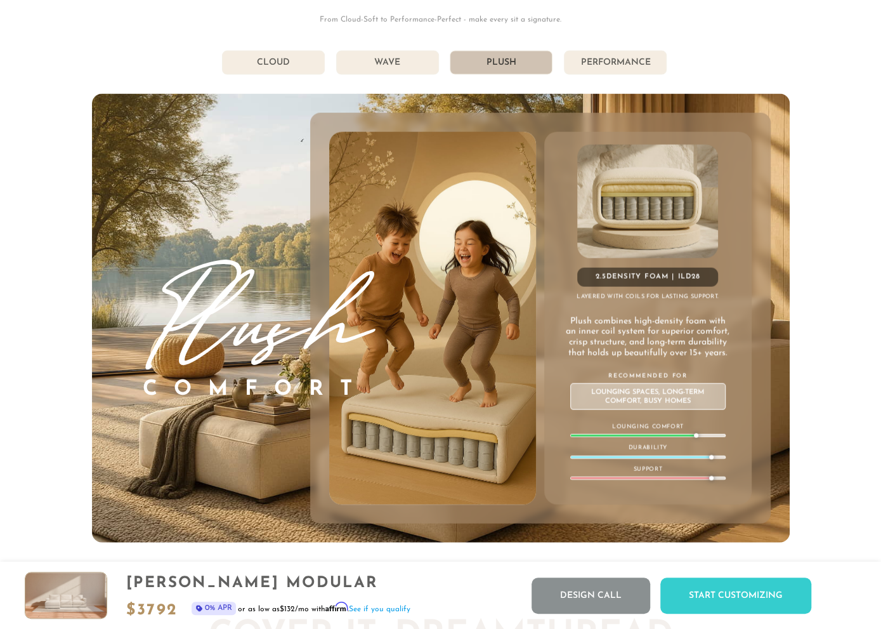
click at [479, 232] on img at bounding box center [432, 318] width 249 height 373
click at [616, 64] on li "Performance" at bounding box center [615, 63] width 103 height 24
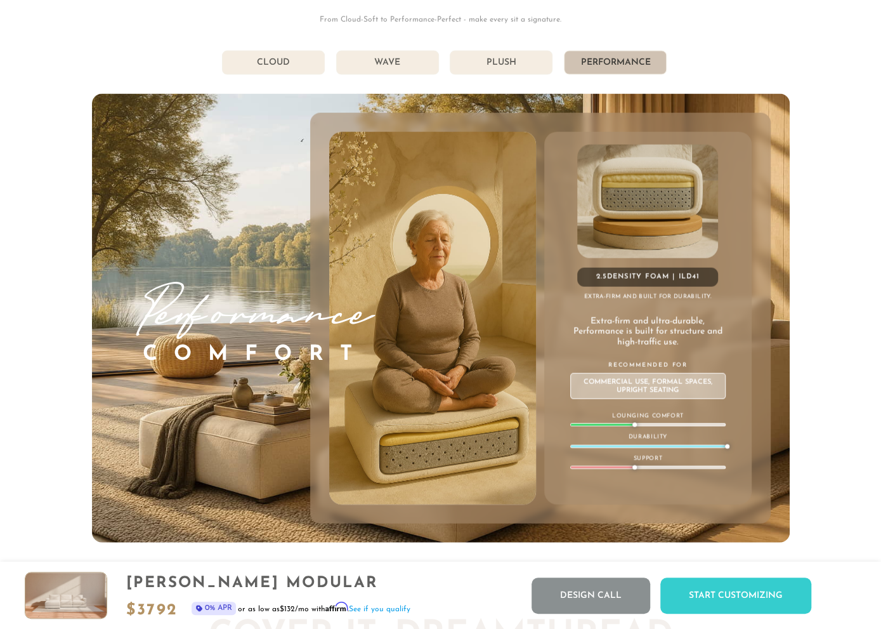
click at [470, 244] on img at bounding box center [432, 318] width 249 height 373
click at [440, 261] on img at bounding box center [432, 318] width 249 height 373
click at [553, 101] on div "Performance Comfort 2.5 Density Foam | ILD 41 Extra-firm and built for durabili…" at bounding box center [441, 318] width 698 height 449
click at [498, 48] on div "Get Comfortable: DreamComfort Choose Your Comfort, Own Your Bliss. From Cloud-S…" at bounding box center [441, 244] width 698 height 598
click at [498, 55] on li "Plush" at bounding box center [501, 63] width 103 height 24
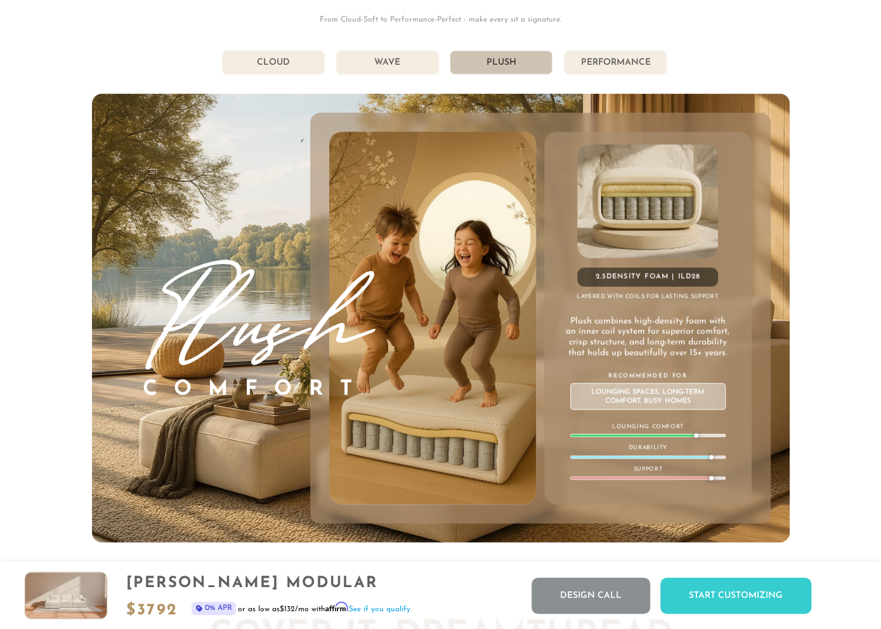
click at [285, 63] on li "Cloud" at bounding box center [273, 63] width 103 height 24
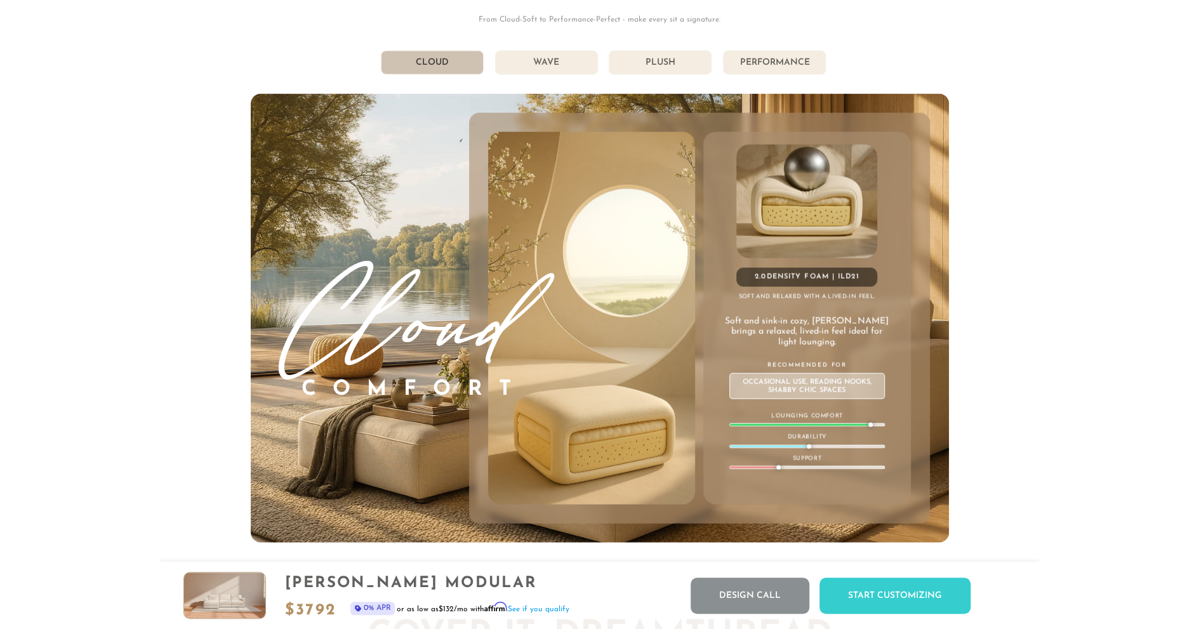
scroll to position [14952, 1198]
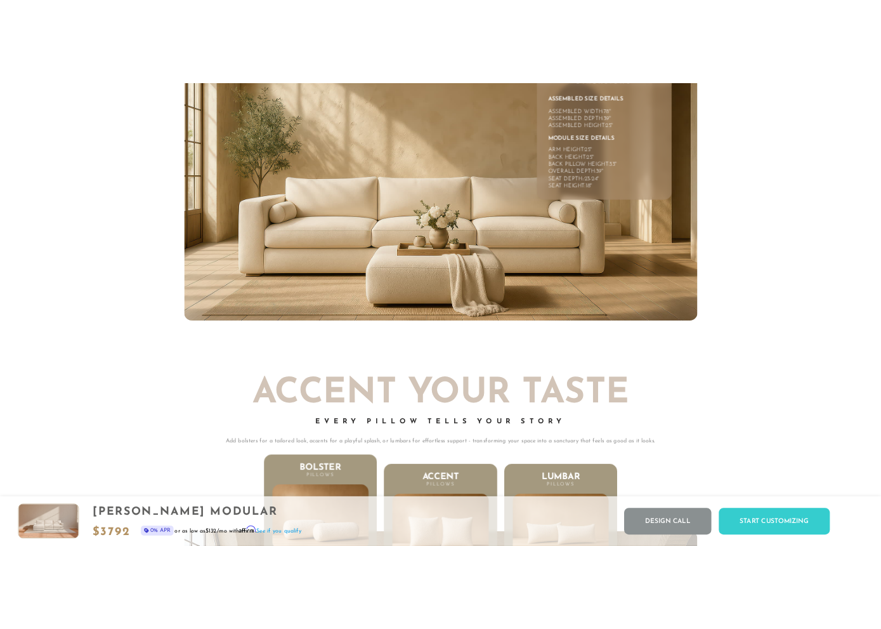
scroll to position [5959, 0]
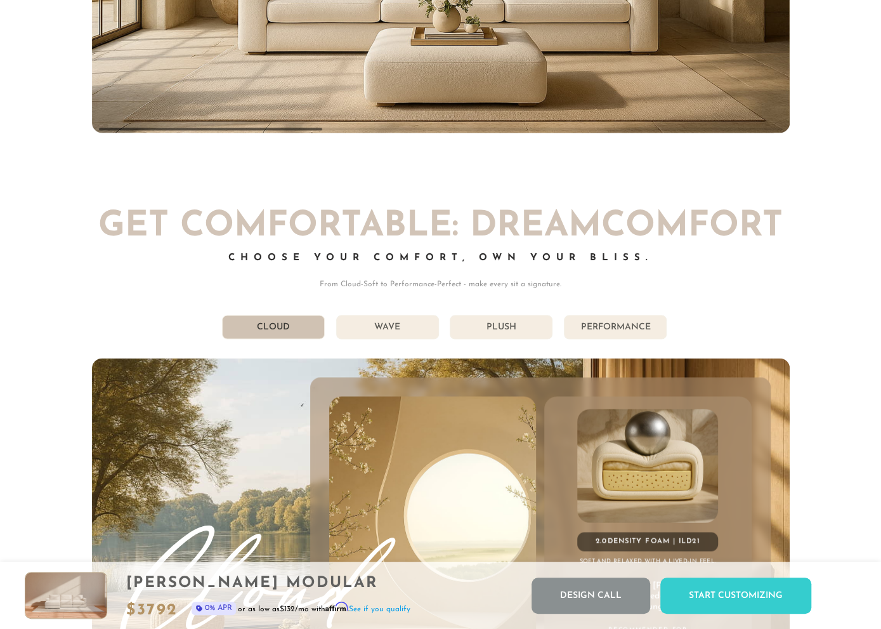
scroll to position [6223, 0]
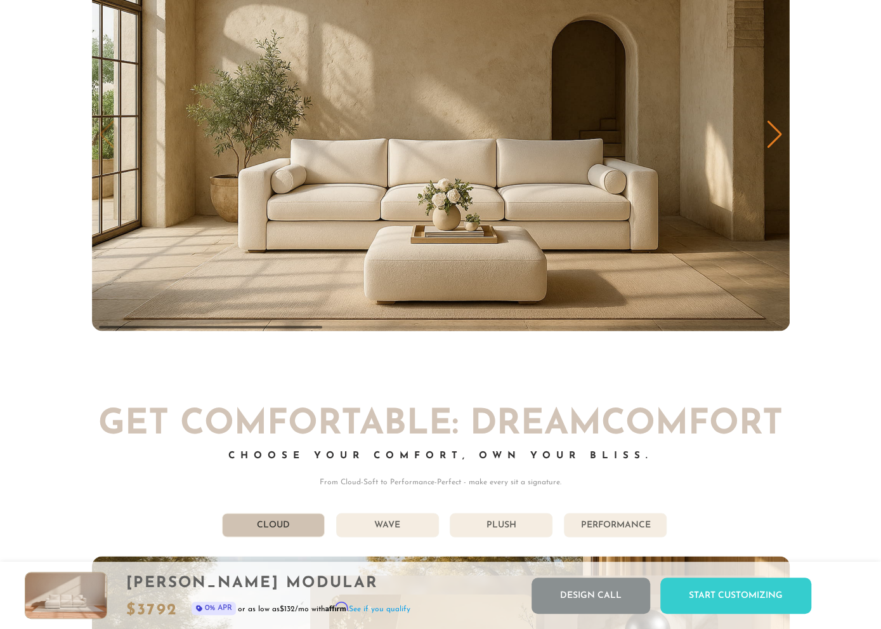
click at [770, 135] on div "Next slide" at bounding box center [775, 135] width 17 height 28
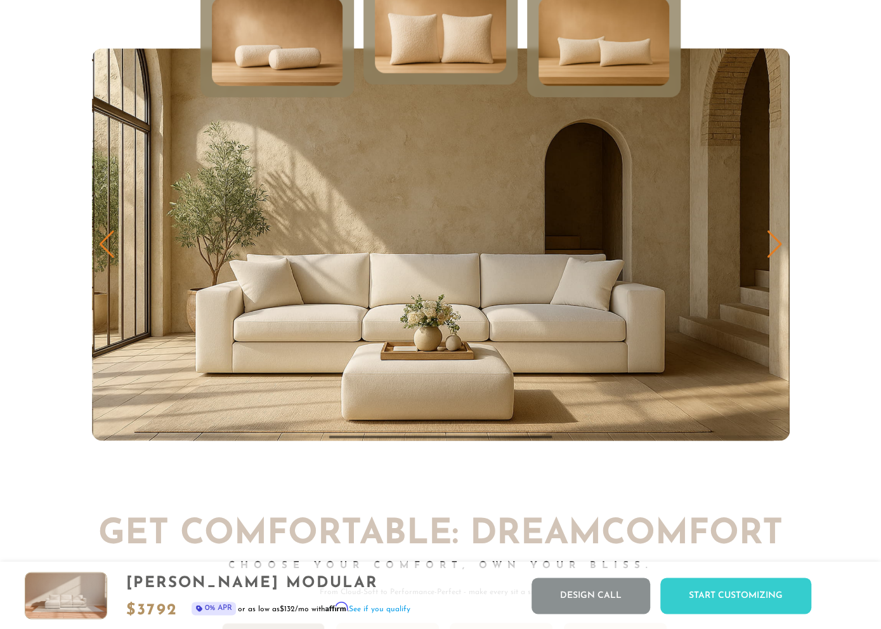
scroll to position [6091, 0]
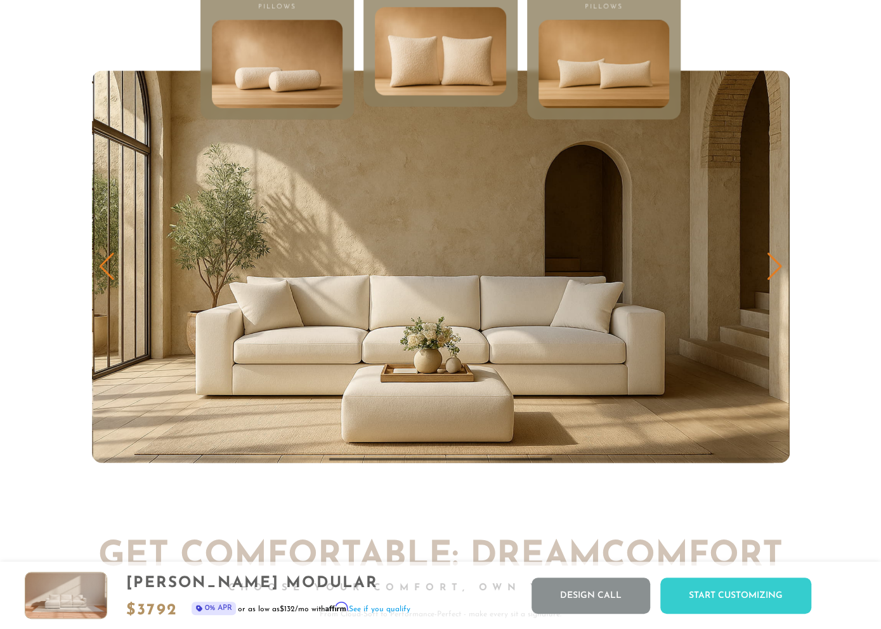
click at [105, 256] on div "Previous slide" at bounding box center [106, 267] width 17 height 28
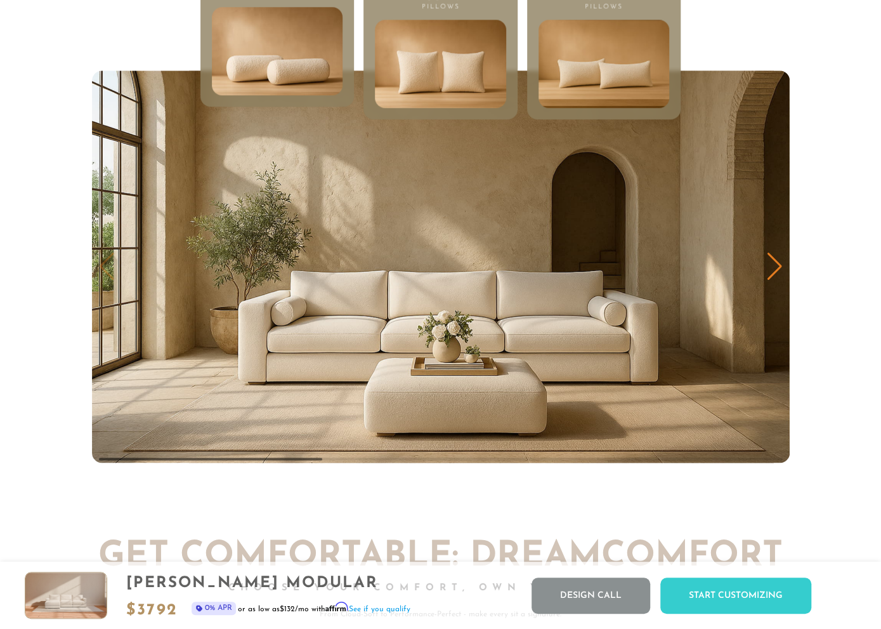
click at [376, 459] on div at bounding box center [441, 459] width 684 height 3
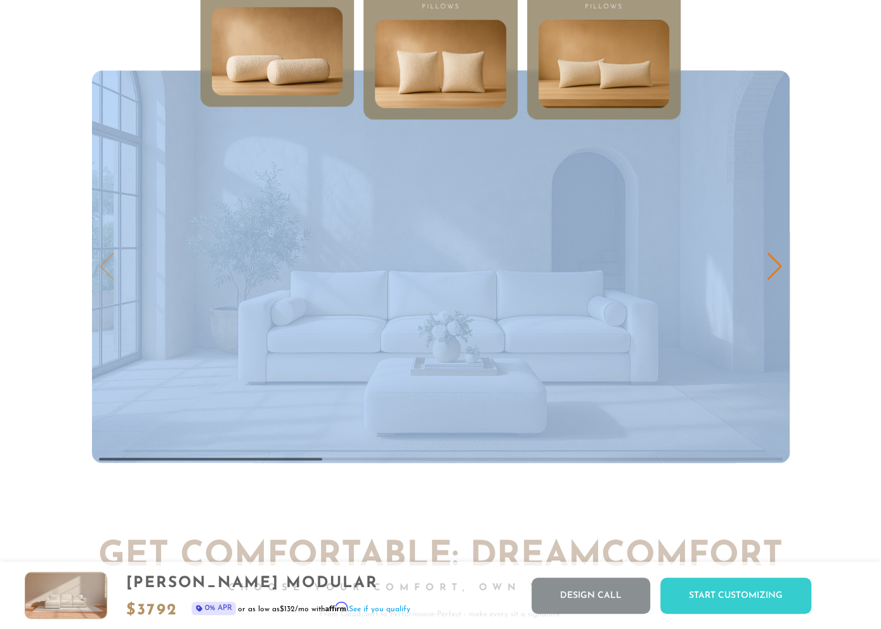
drag, startPoint x: 380, startPoint y: 459, endPoint x: 484, endPoint y: 466, distance: 104.3
click at [478, 463] on div at bounding box center [441, 266] width 698 height 392
click at [658, 384] on img "1 / 3" at bounding box center [441, 266] width 698 height 392
click at [770, 268] on div "Next slide" at bounding box center [775, 267] width 17 height 28
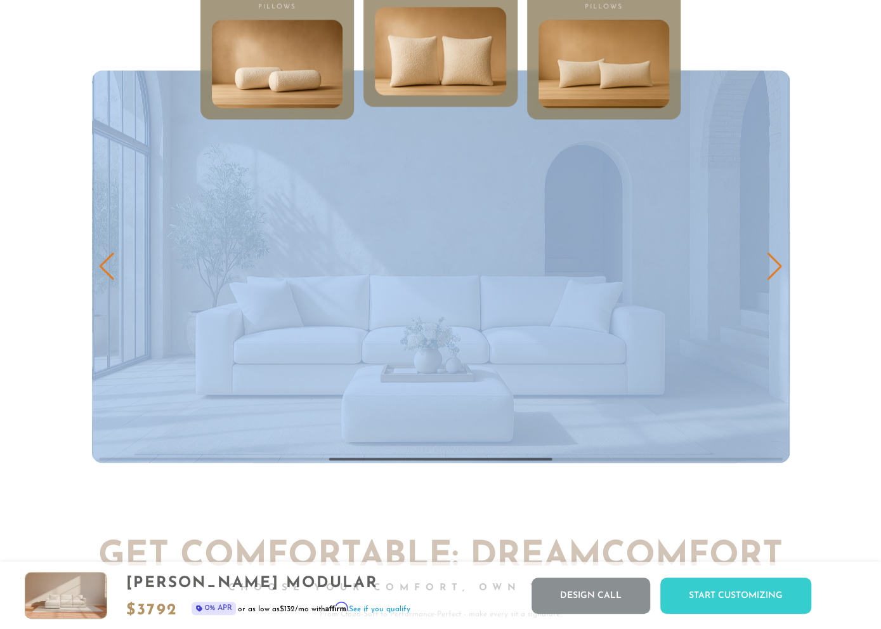
click at [771, 268] on div "Next slide" at bounding box center [775, 267] width 17 height 28
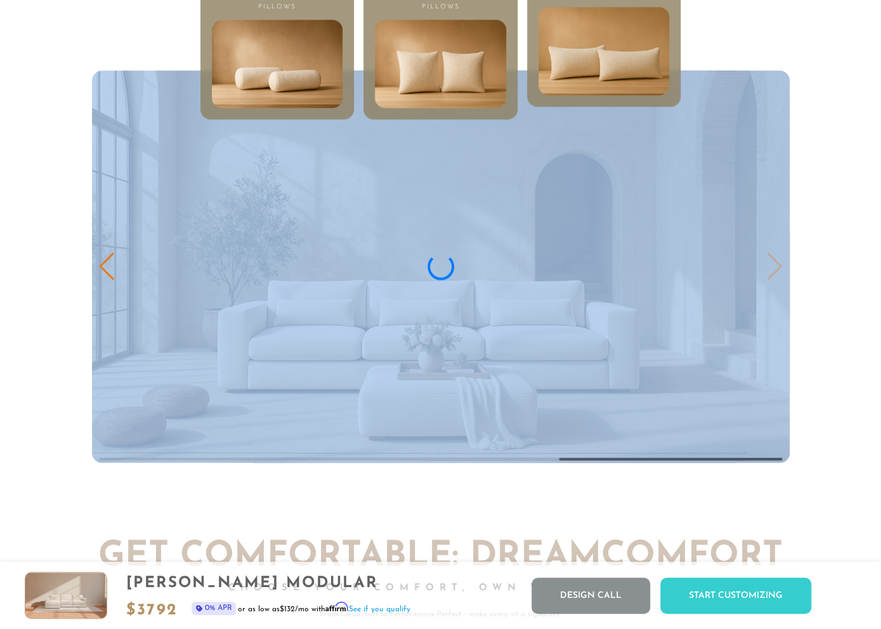
click at [772, 267] on img "3 / 3" at bounding box center [441, 266] width 698 height 392
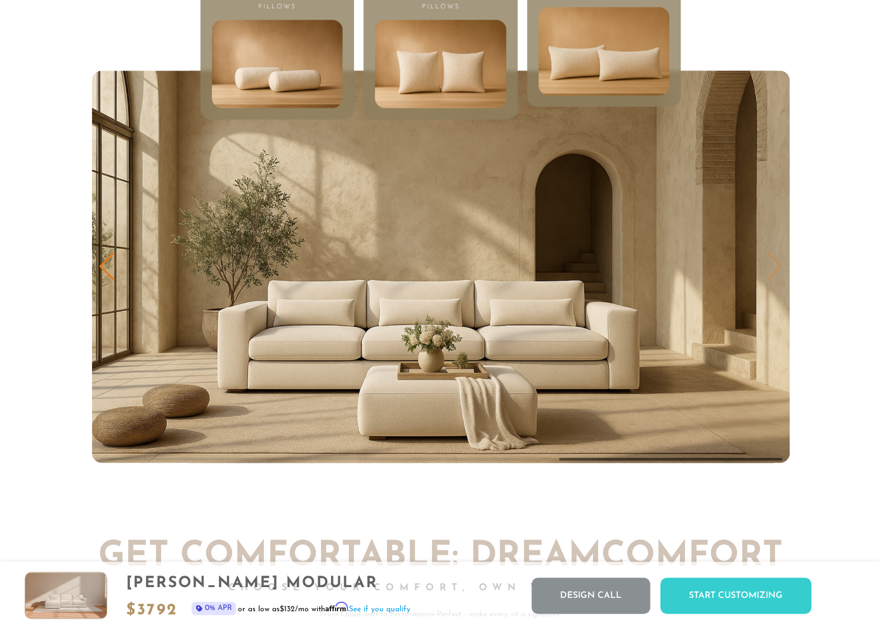
drag, startPoint x: 319, startPoint y: 506, endPoint x: 322, endPoint y: 487, distance: 19.3
click at [103, 262] on div "Previous slide" at bounding box center [106, 267] width 17 height 28
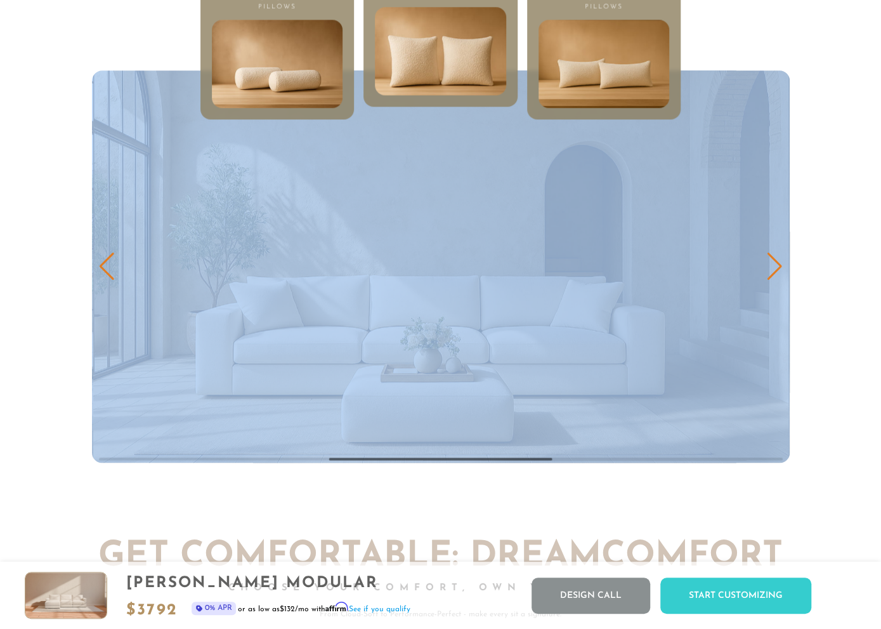
drag, startPoint x: 135, startPoint y: 227, endPoint x: 788, endPoint y: 365, distance: 666.9
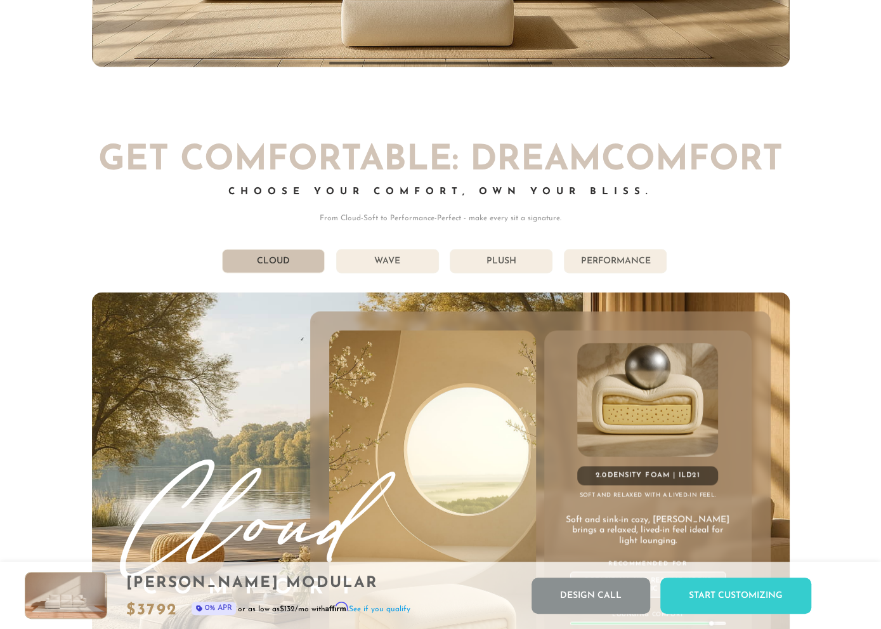
scroll to position [6751, 0]
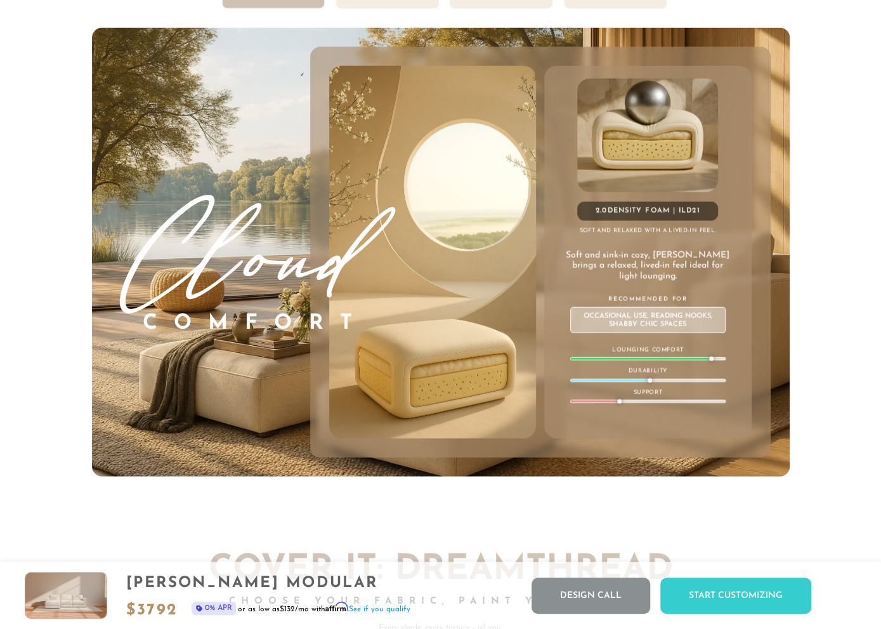
click at [621, 22] on div "Get Comfortable: DreamComfort Choose Your Comfort, Own Your Bliss. From Cloud-S…" at bounding box center [441, 178] width 698 height 598
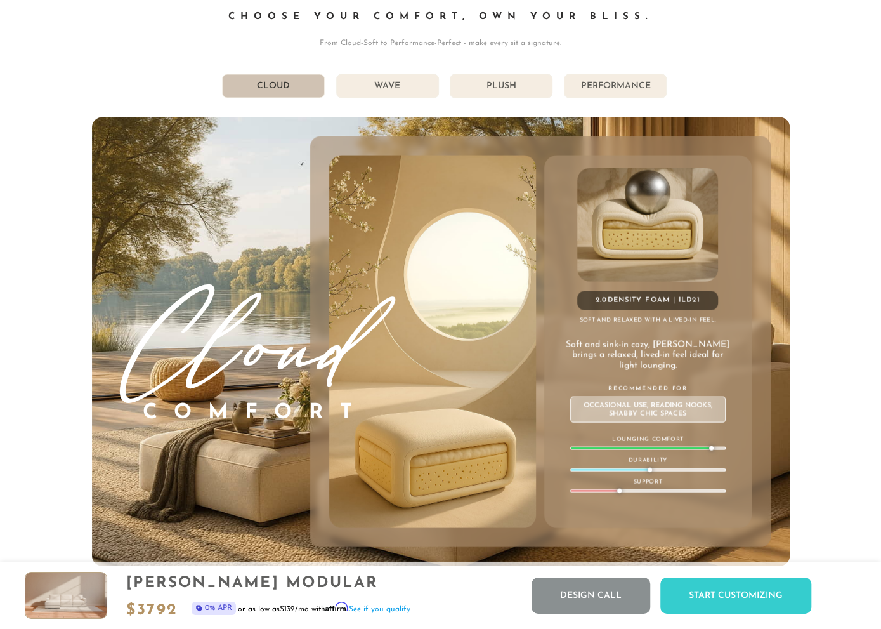
scroll to position [6619, 0]
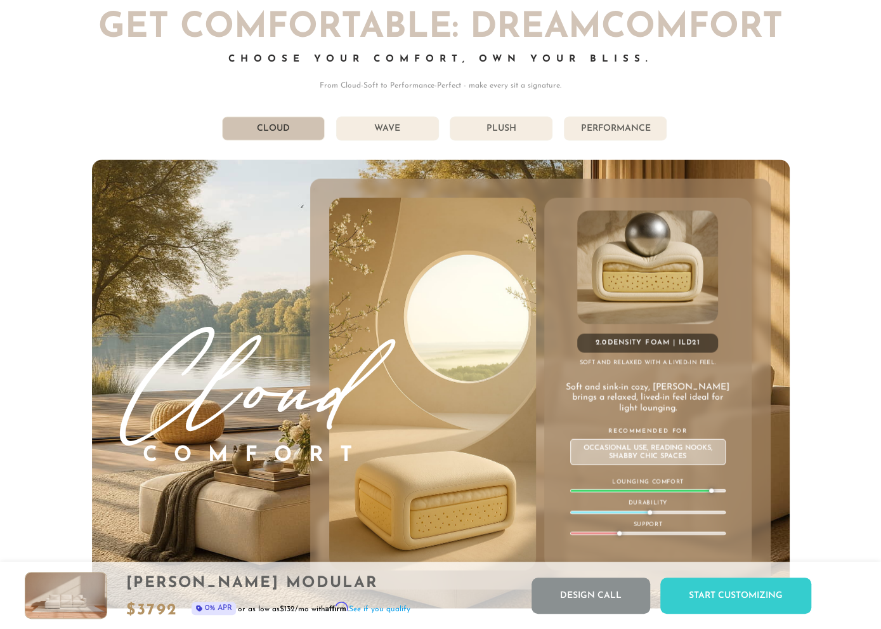
click at [709, 96] on div "Get Comfortable: DreamComfort Choose Your Comfort, Own Your Bliss. From Cloud-S…" at bounding box center [441, 310] width 698 height 598
click at [362, 126] on li "Wave" at bounding box center [387, 129] width 103 height 24
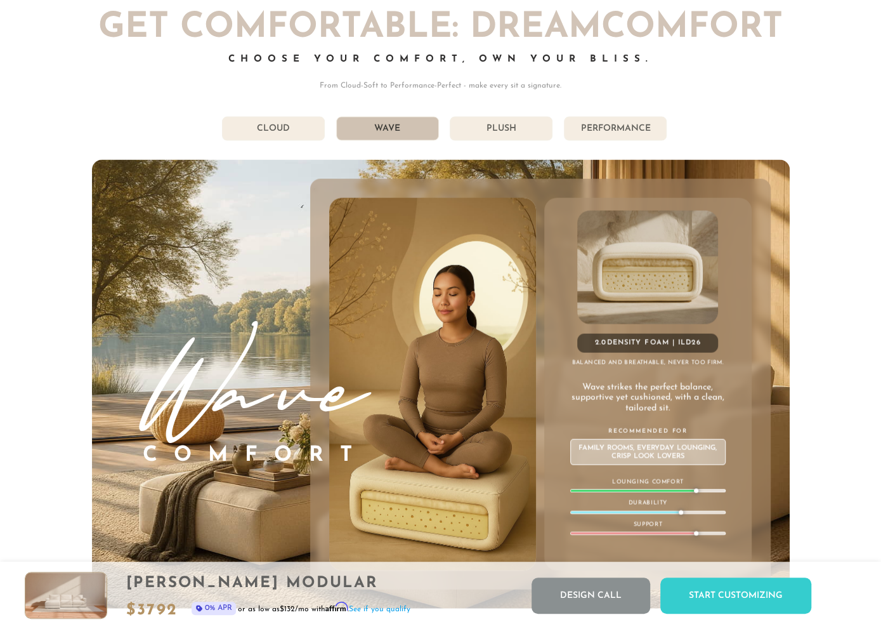
click at [293, 133] on li "Cloud" at bounding box center [273, 129] width 103 height 24
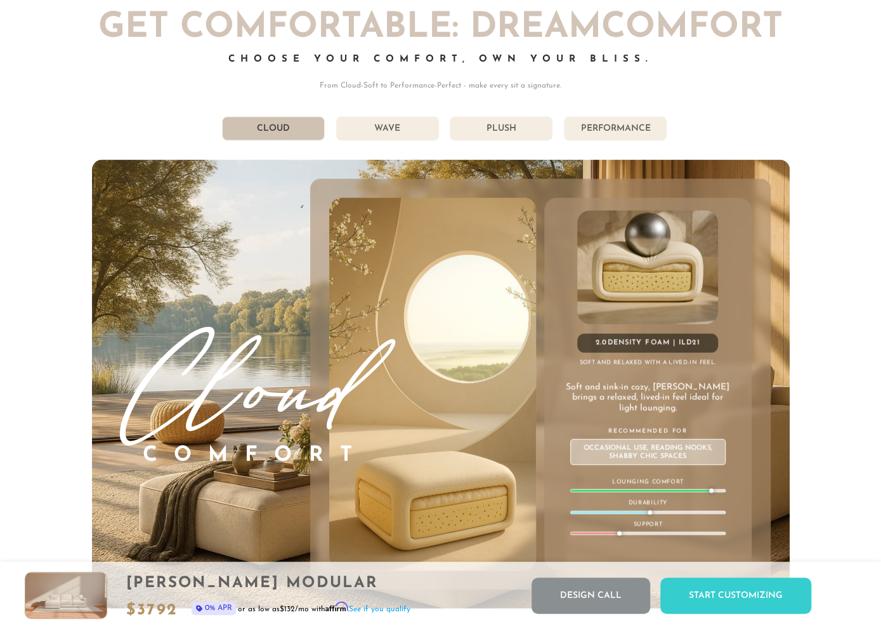
click at [397, 123] on li "Wave" at bounding box center [387, 129] width 103 height 24
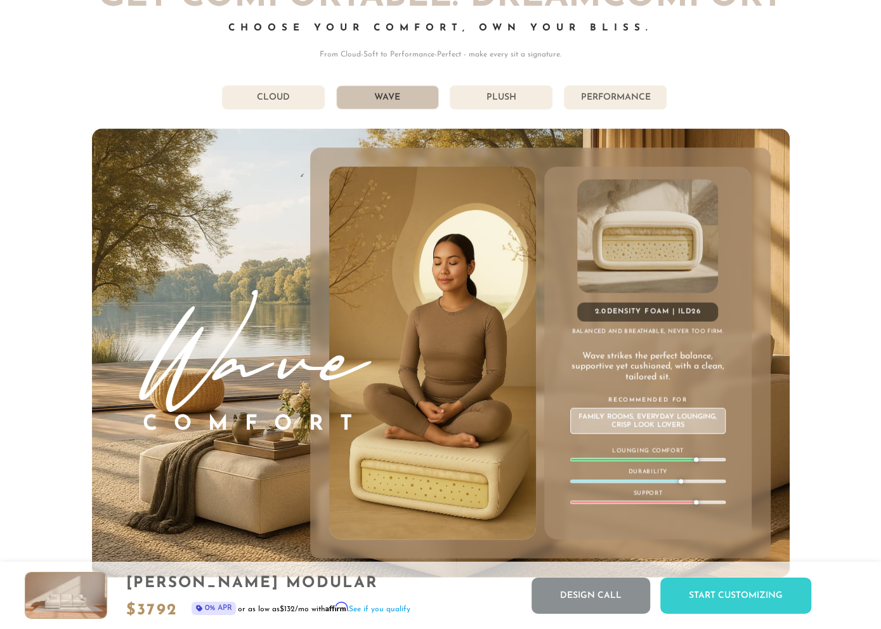
scroll to position [6685, 0]
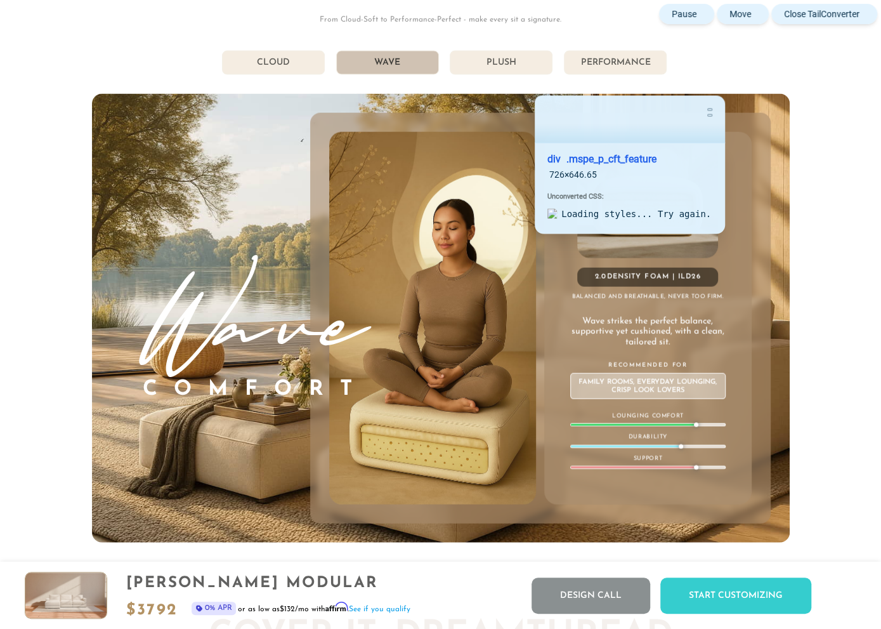
click at [734, 124] on div "2.0 Density Foam | ILD 26 Balanced and breathable, never too firm. Wave strikes…" at bounding box center [540, 318] width 461 height 411
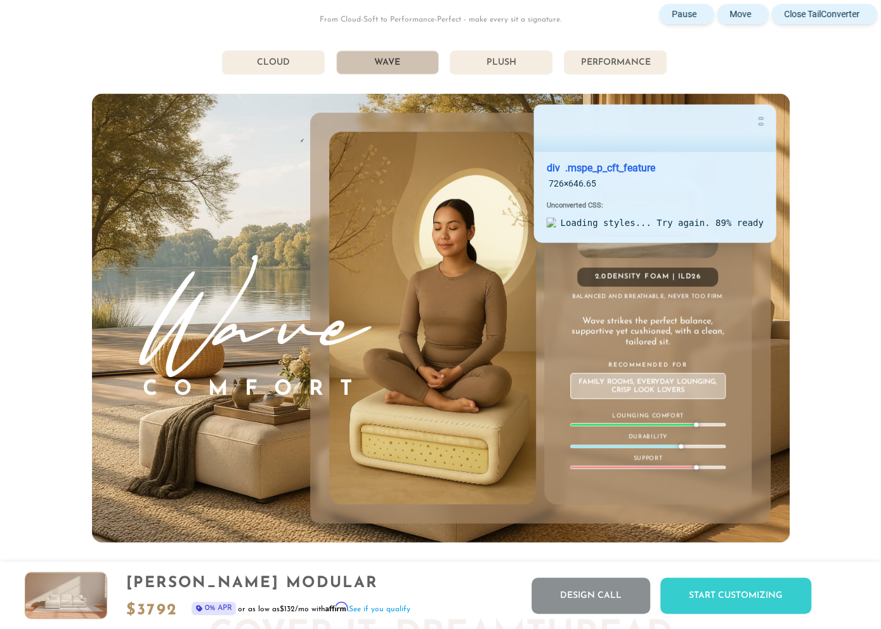
click at [767, 134] on div "2.0 Density Foam | ILD 26 Balanced and breathable, never too firm. Wave strikes…" at bounding box center [540, 318] width 461 height 411
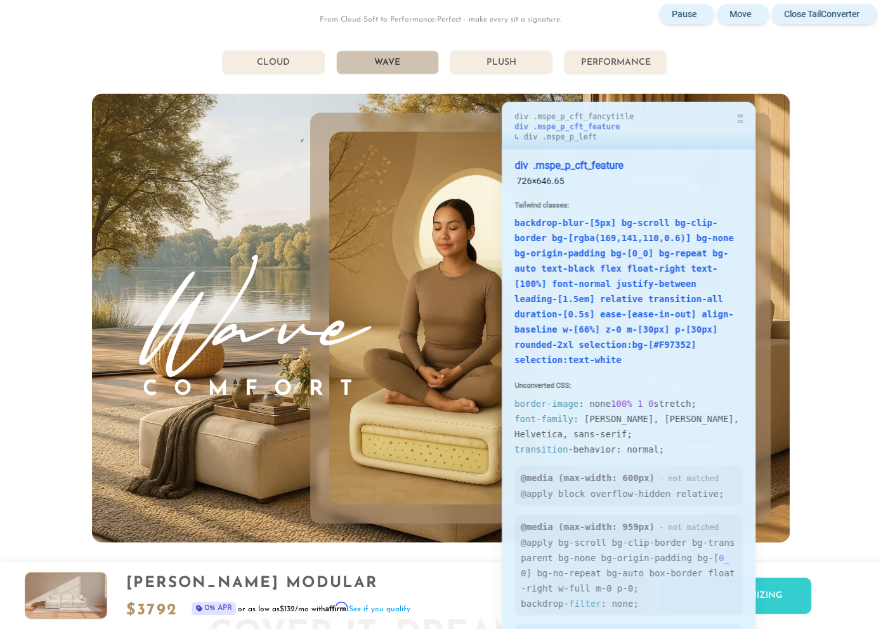
click at [764, 130] on div "2.0 Density Foam | ILD 26 Balanced and breathable, never too firm. Wave strikes…" at bounding box center [540, 318] width 461 height 411
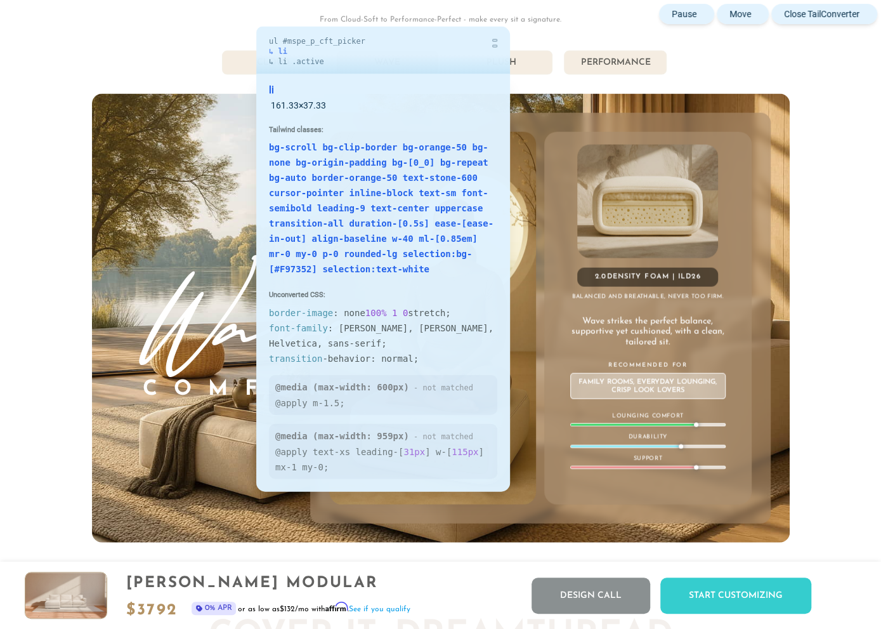
click at [247, 54] on li "Cloud" at bounding box center [273, 63] width 103 height 24
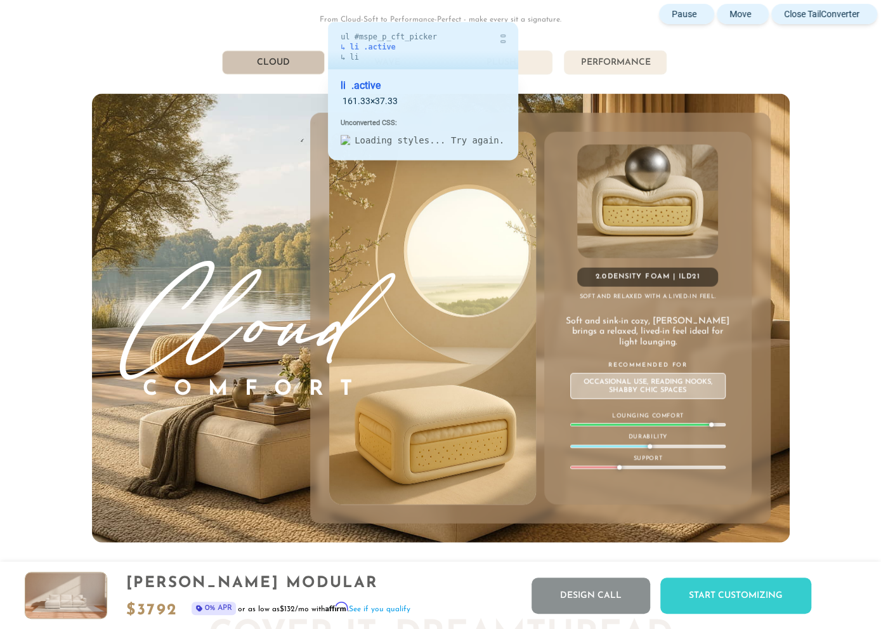
click at [344, 67] on li "Wave" at bounding box center [387, 63] width 103 height 24
click at [360, 63] on li "Wave" at bounding box center [387, 63] width 103 height 24
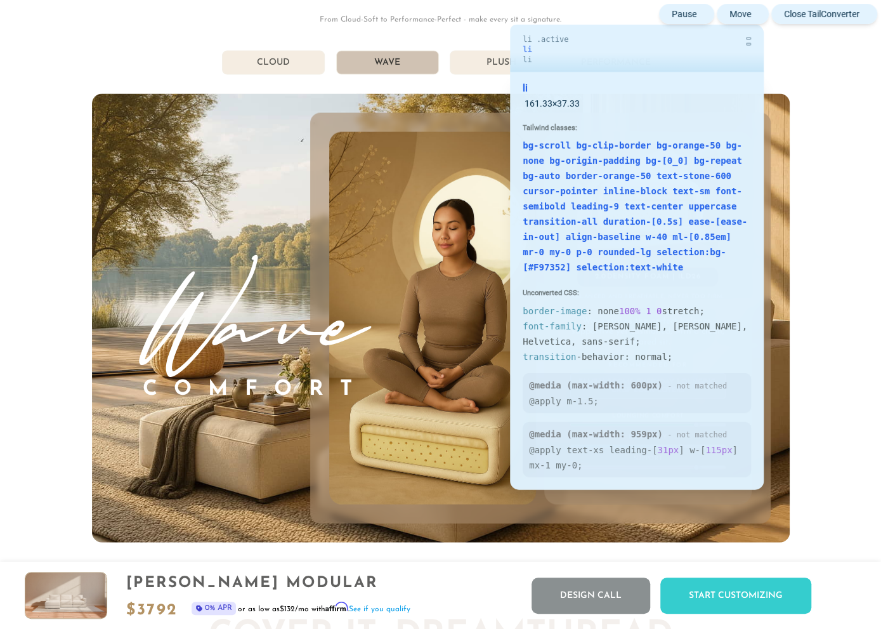
click at [498, 53] on li "Plush" at bounding box center [501, 63] width 103 height 24
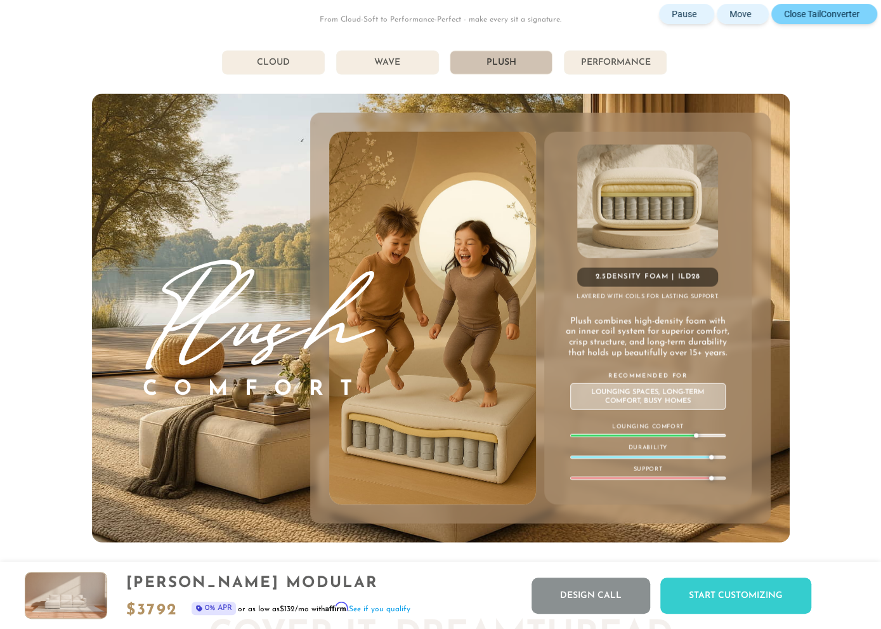
click at [866, 13] on button "Close TailConverter" at bounding box center [825, 14] width 106 height 20
click at [610, 61] on li "Performance" at bounding box center [615, 63] width 103 height 24
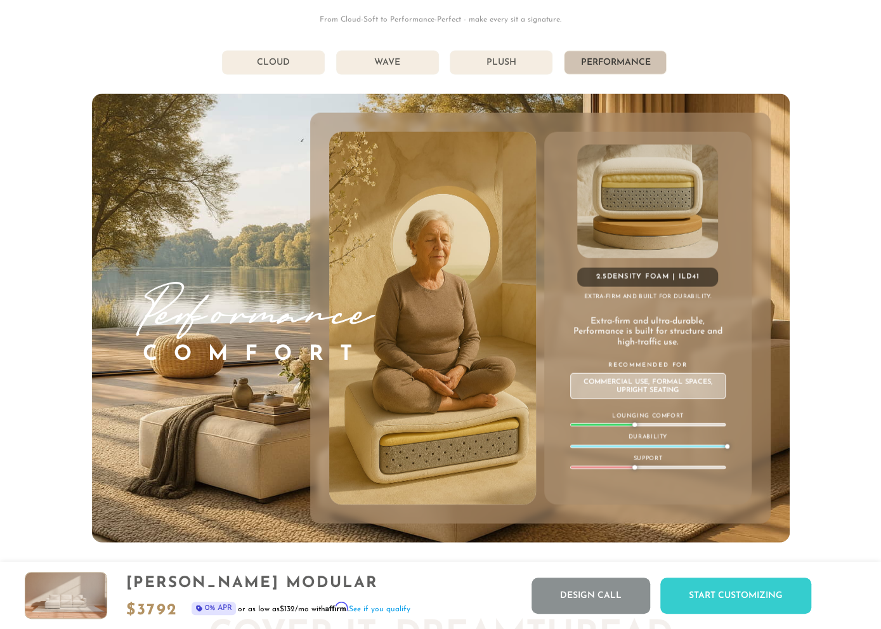
click at [258, 315] on h3 "Performance" at bounding box center [248, 303] width 242 height 70
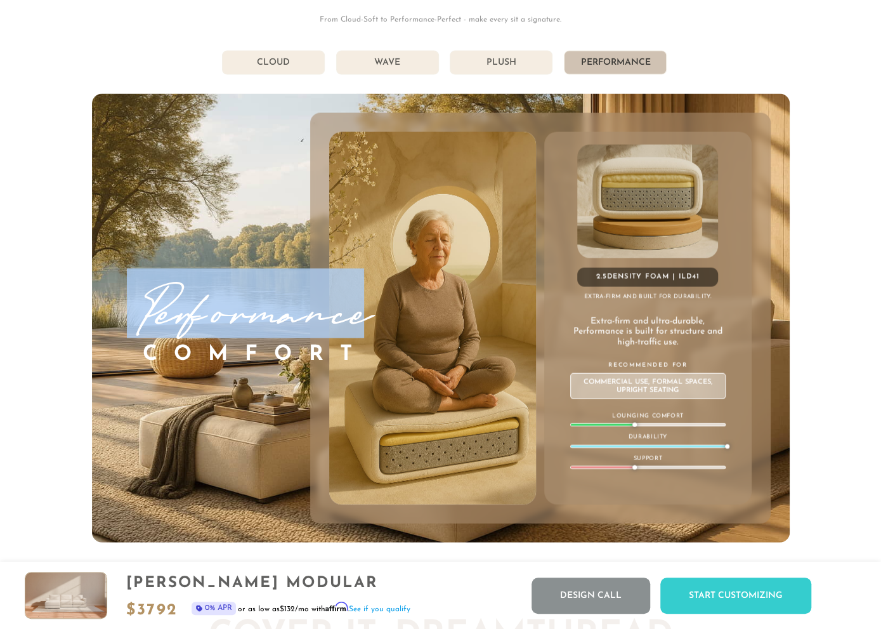
click at [258, 315] on h3 "Performance" at bounding box center [248, 303] width 242 height 70
copy h3 "Performance"
drag, startPoint x: 540, startPoint y: 527, endPoint x: 560, endPoint y: 518, distance: 21.9
click at [539, 527] on div "Performance Comfort 2.5 Density Foam | ILD 41 Extra-firm and built for durabili…" at bounding box center [441, 318] width 698 height 449
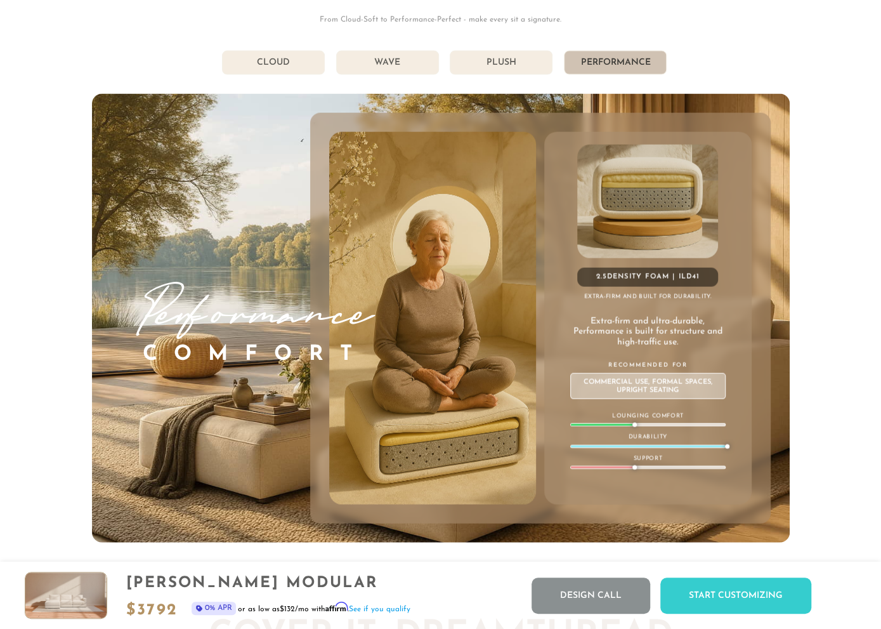
drag, startPoint x: 636, startPoint y: 424, endPoint x: 656, endPoint y: 425, distance: 20.3
click at [646, 425] on div at bounding box center [647, 424] width 155 height 3
click at [662, 424] on div at bounding box center [647, 424] width 155 height 3
click at [661, 409] on div "2.5 Density Foam | ILD 41 Extra-firm and built for durability. Extra-firm and u…" at bounding box center [647, 318] width 207 height 373
click at [666, 419] on div "Lounging Comfort" at bounding box center [647, 419] width 155 height 15
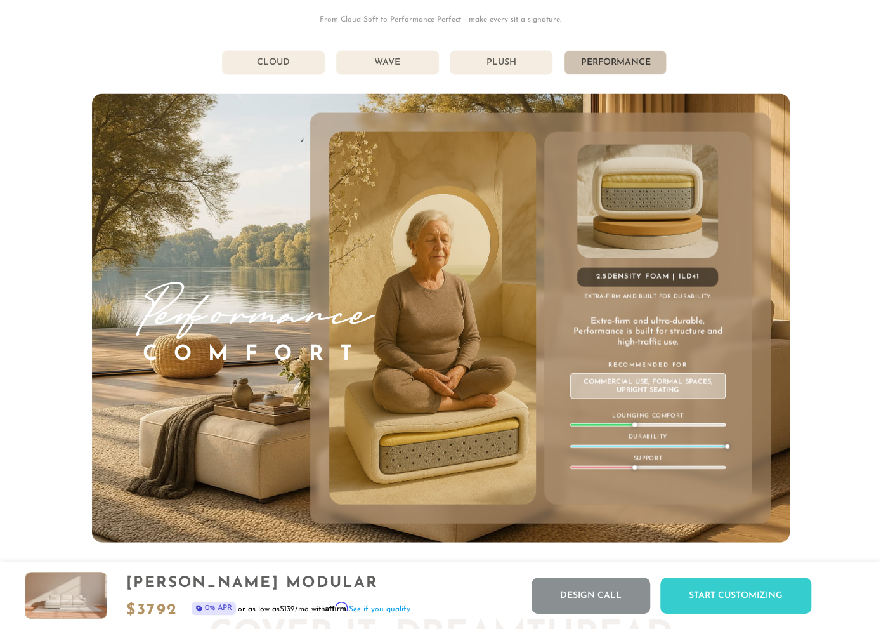
click at [705, 426] on div "2.5 Density Foam | ILD 41 Extra-firm and built for durability. Extra-firm and u…" at bounding box center [647, 318] width 207 height 373
click at [669, 428] on div "2.5 Density Foam | ILD 41 Extra-firm and built for durability. Extra-firm and u…" at bounding box center [647, 318] width 207 height 373
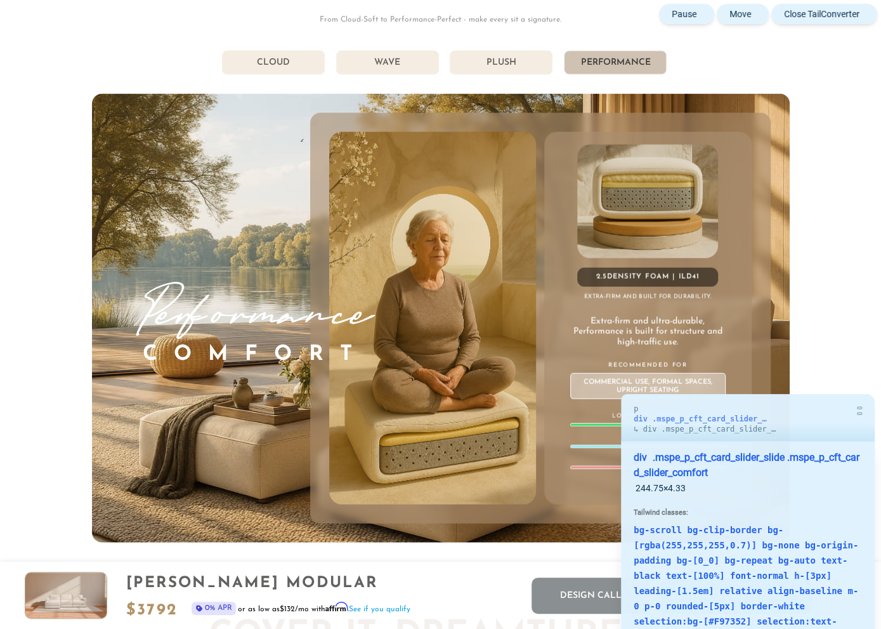
click at [609, 423] on div at bounding box center [647, 424] width 155 height 3
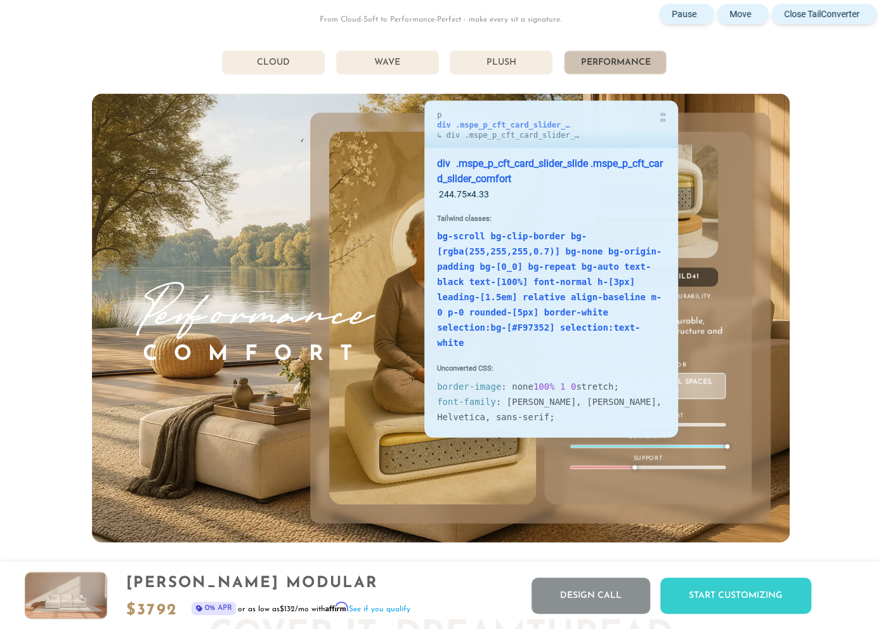
click at [687, 423] on div at bounding box center [647, 424] width 155 height 3
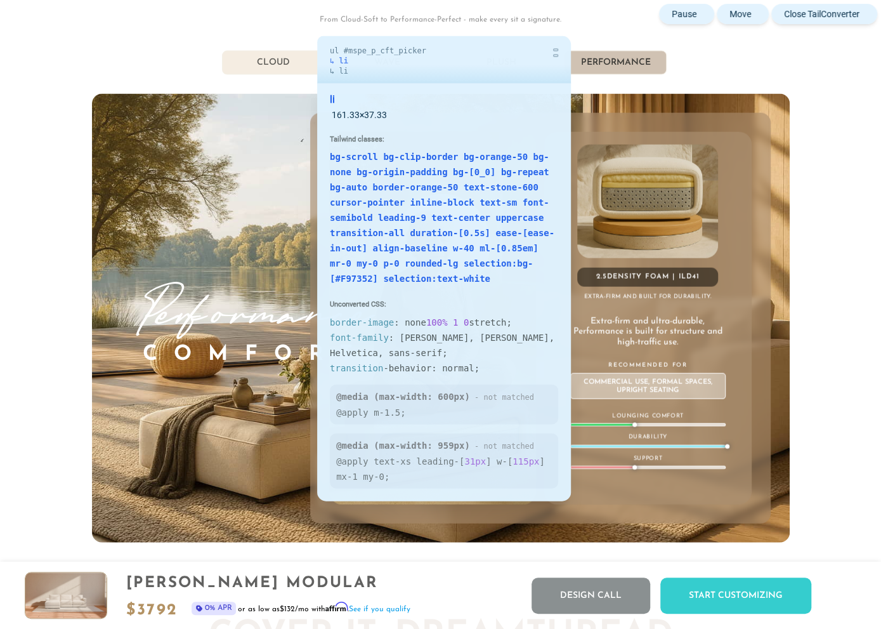
click at [300, 67] on li "Cloud" at bounding box center [273, 63] width 103 height 24
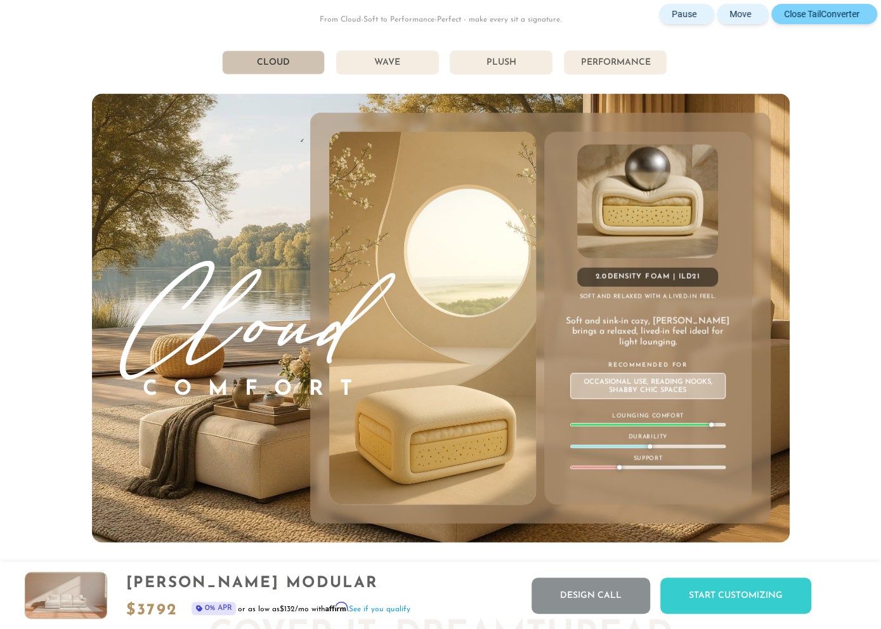
click at [862, 12] on button "Close TailConverter" at bounding box center [825, 14] width 106 height 20
click at [400, 64] on li "Wave" at bounding box center [387, 63] width 103 height 24
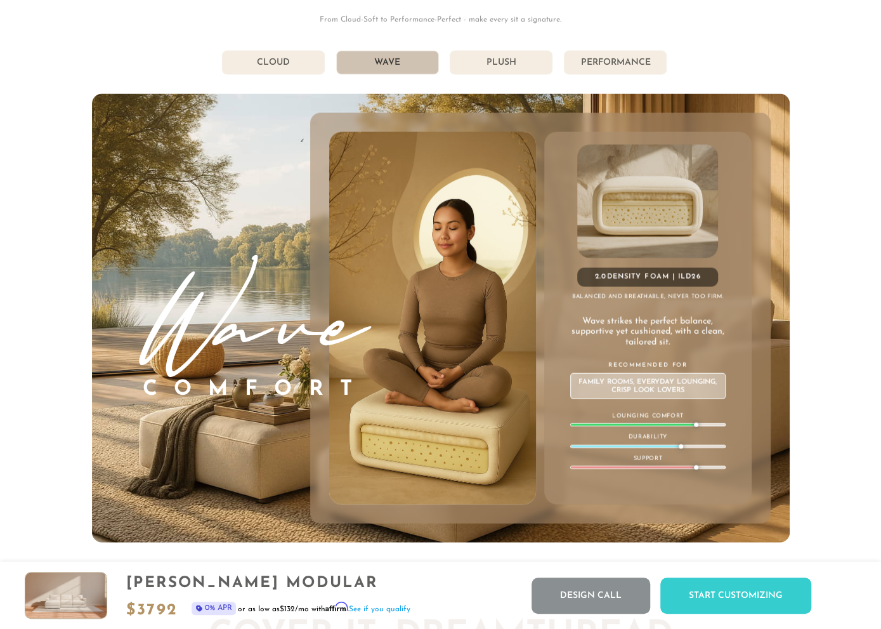
click at [504, 63] on li "Plush" at bounding box center [501, 63] width 103 height 24
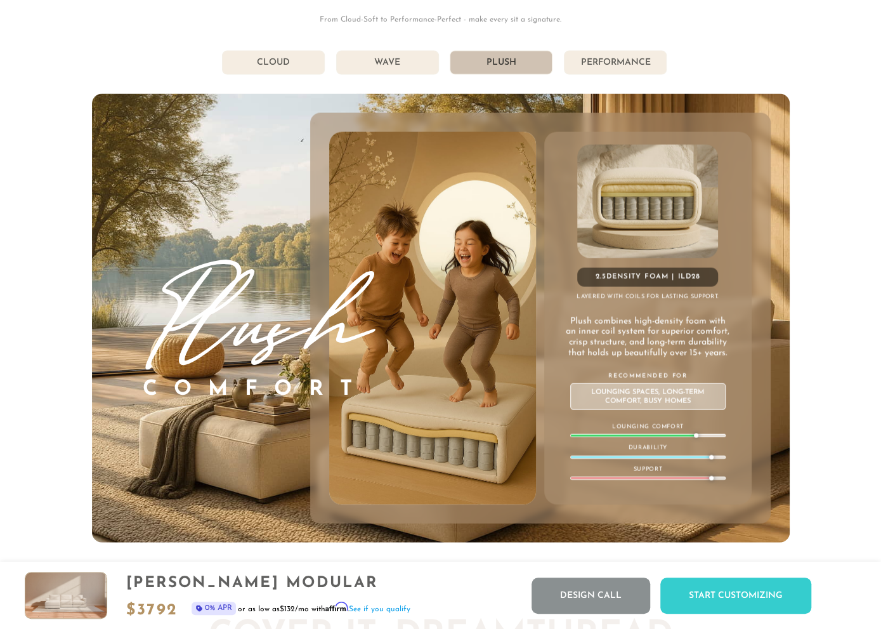
click at [649, 142] on div "2.5 Density Foam | ILD 28 Layered with coils for lasting support. Plush combine…" at bounding box center [647, 318] width 207 height 373
click at [609, 65] on li "Performance" at bounding box center [615, 63] width 103 height 24
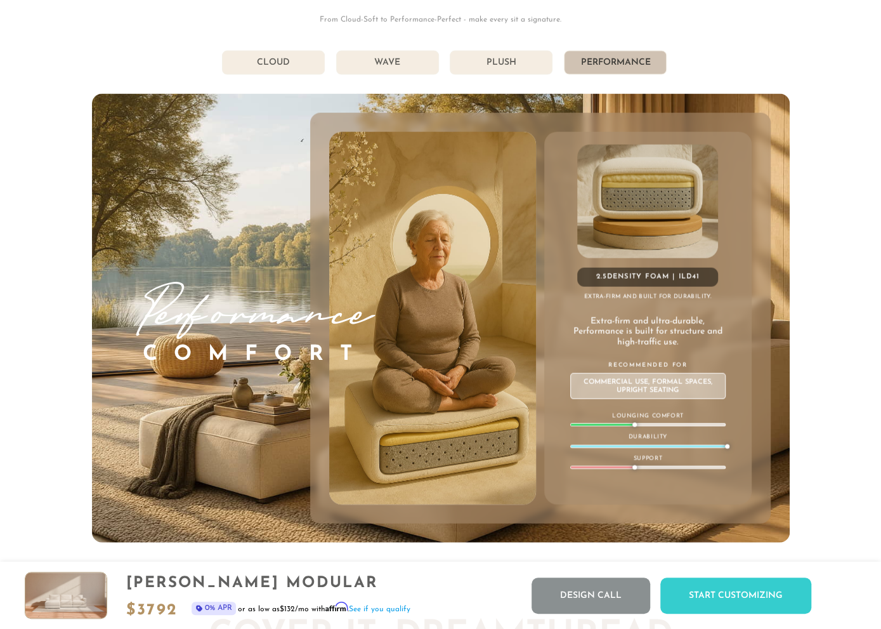
click at [414, 60] on li "Wave" at bounding box center [387, 63] width 103 height 24
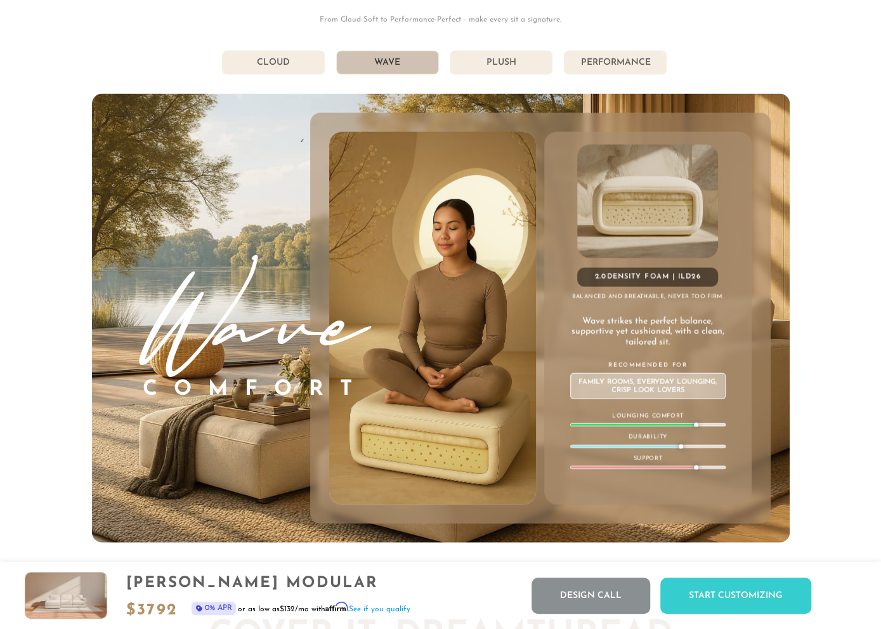
click at [275, 58] on li "Cloud" at bounding box center [273, 63] width 103 height 24
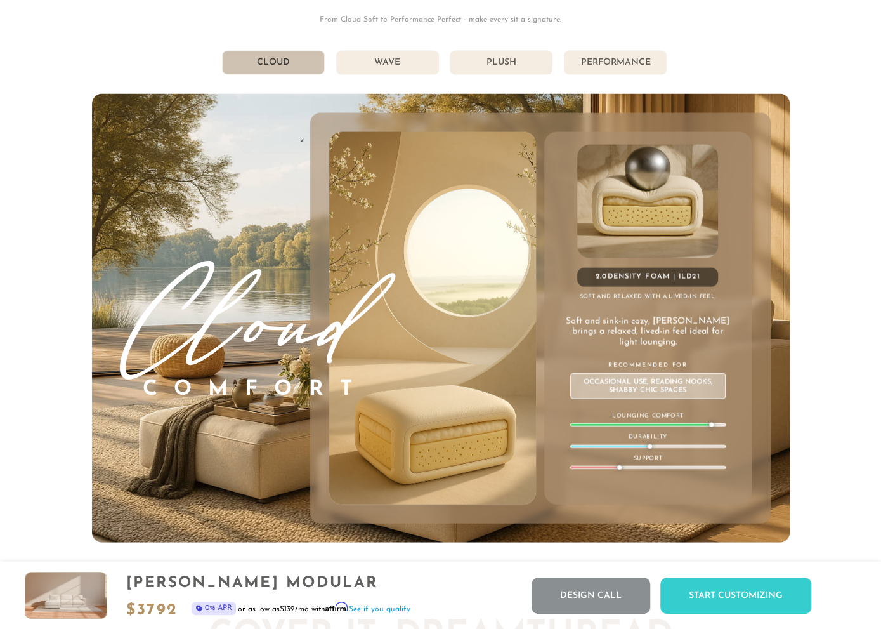
click at [677, 184] on img at bounding box center [647, 202] width 141 height 114
click at [411, 67] on li "Wave" at bounding box center [387, 63] width 103 height 24
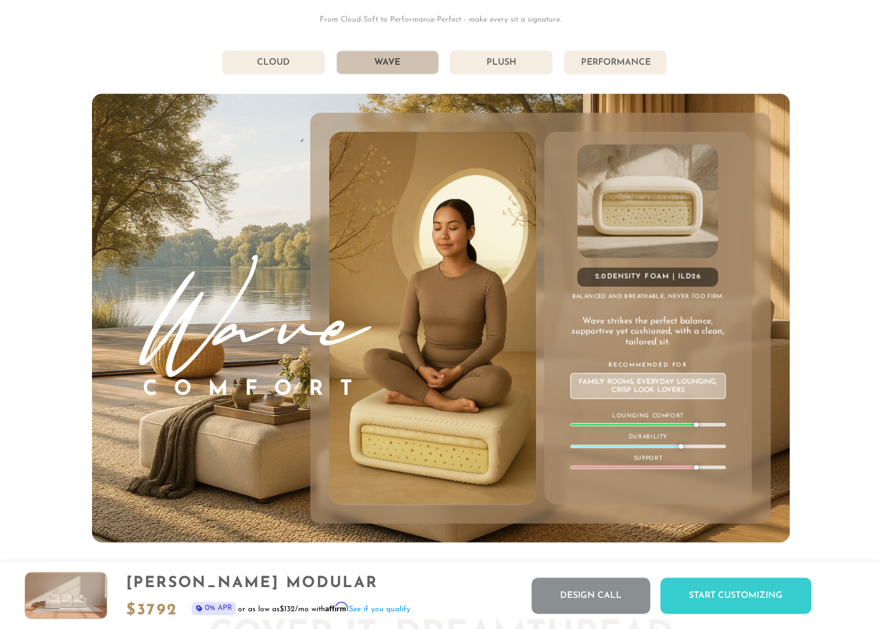
click at [685, 183] on img at bounding box center [647, 202] width 141 height 114
click at [498, 60] on li "Plush" at bounding box center [501, 63] width 103 height 24
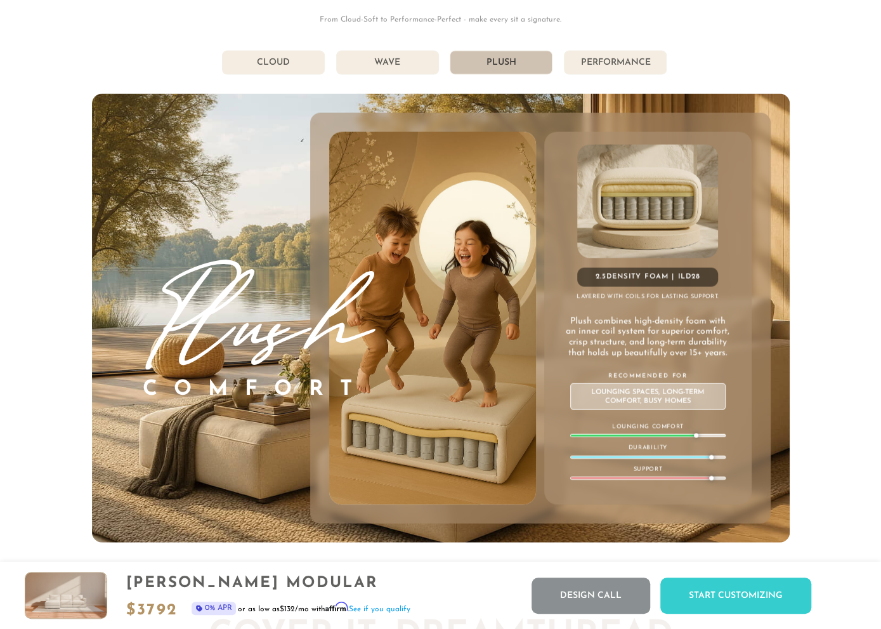
click at [655, 188] on img at bounding box center [647, 202] width 141 height 114
click at [623, 70] on li "Performance" at bounding box center [615, 63] width 103 height 24
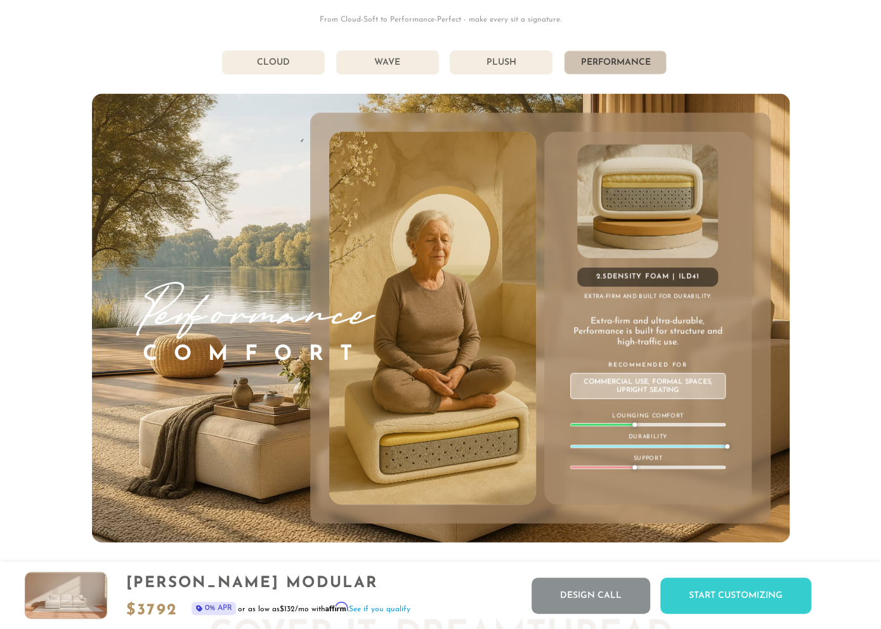
click at [650, 191] on img at bounding box center [647, 202] width 141 height 114
drag, startPoint x: 656, startPoint y: 188, endPoint x: 683, endPoint y: 181, distance: 28.2
click at [655, 188] on img at bounding box center [647, 202] width 141 height 114
click at [564, 187] on div "2.5 Density Foam | ILD 41 Extra-firm and built for durability. Extra-firm and u…" at bounding box center [647, 318] width 207 height 373
click at [568, 178] on div "2.5 Density Foam | ILD 41 Extra-firm and built for durability. Extra-firm and u…" at bounding box center [647, 318] width 207 height 373
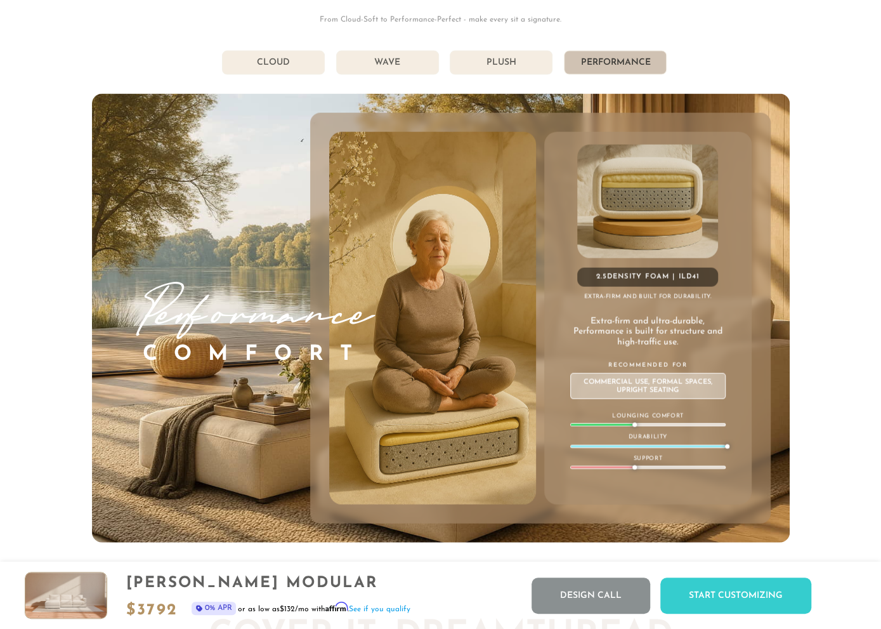
click at [560, 38] on div "Get Comfortable: DreamComfort Choose Your Comfort, Own Your Bliss. From Cloud-S…" at bounding box center [441, 244] width 698 height 598
click at [294, 67] on li "Cloud" at bounding box center [273, 63] width 103 height 24
